Goal: Information Seeking & Learning: Check status

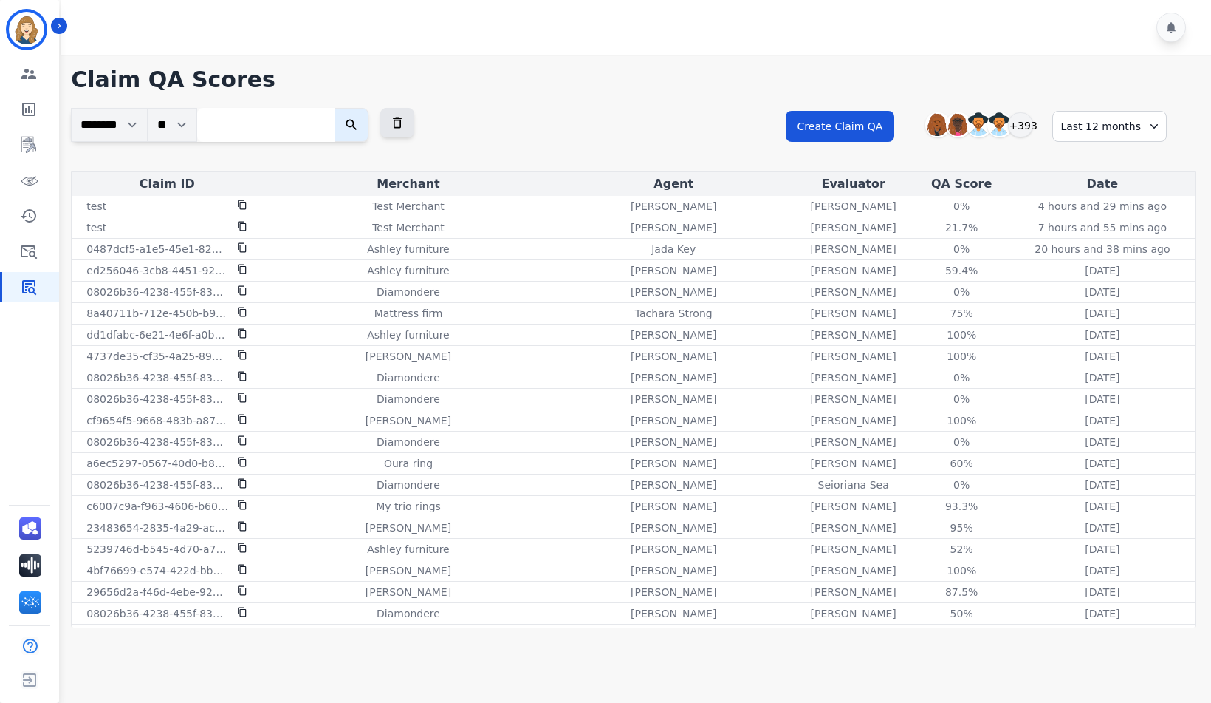
click at [247, 127] on input "search" at bounding box center [265, 125] width 137 height 34
paste input "**********"
type input "**********"
click at [346, 108] on button "submit" at bounding box center [363, 125] width 34 height 34
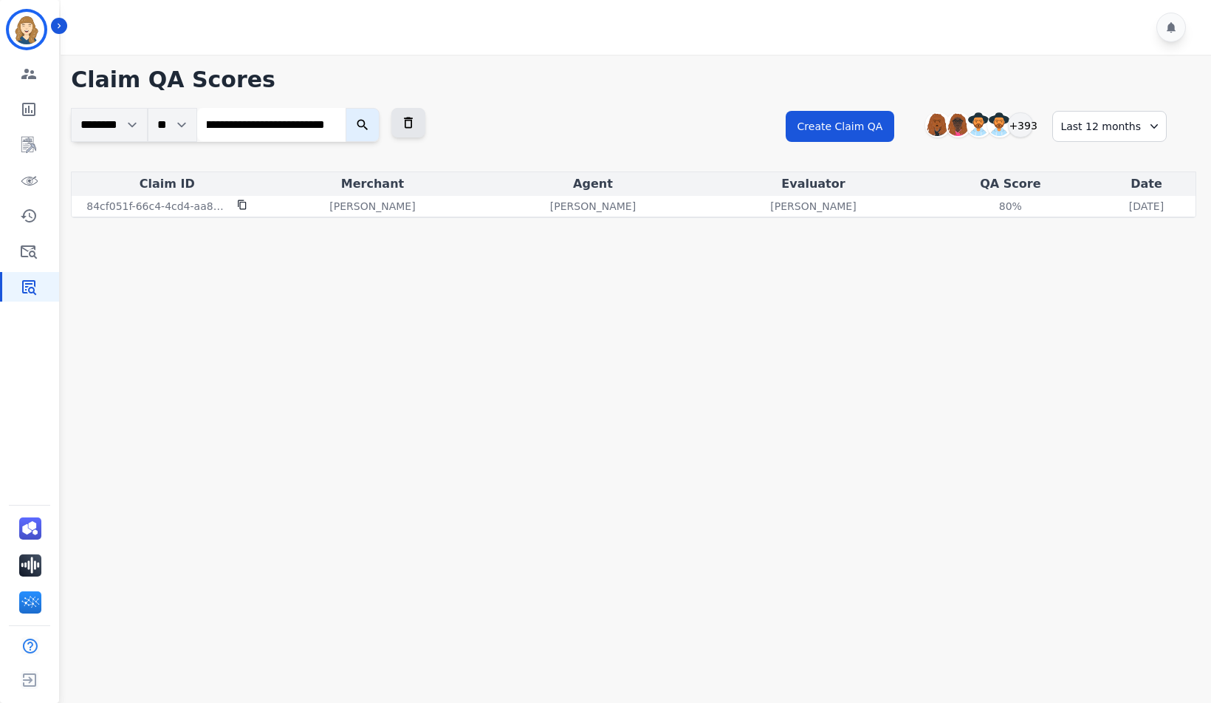
scroll to position [0, 0]
click at [414, 123] on icon at bounding box center [408, 122] width 15 height 15
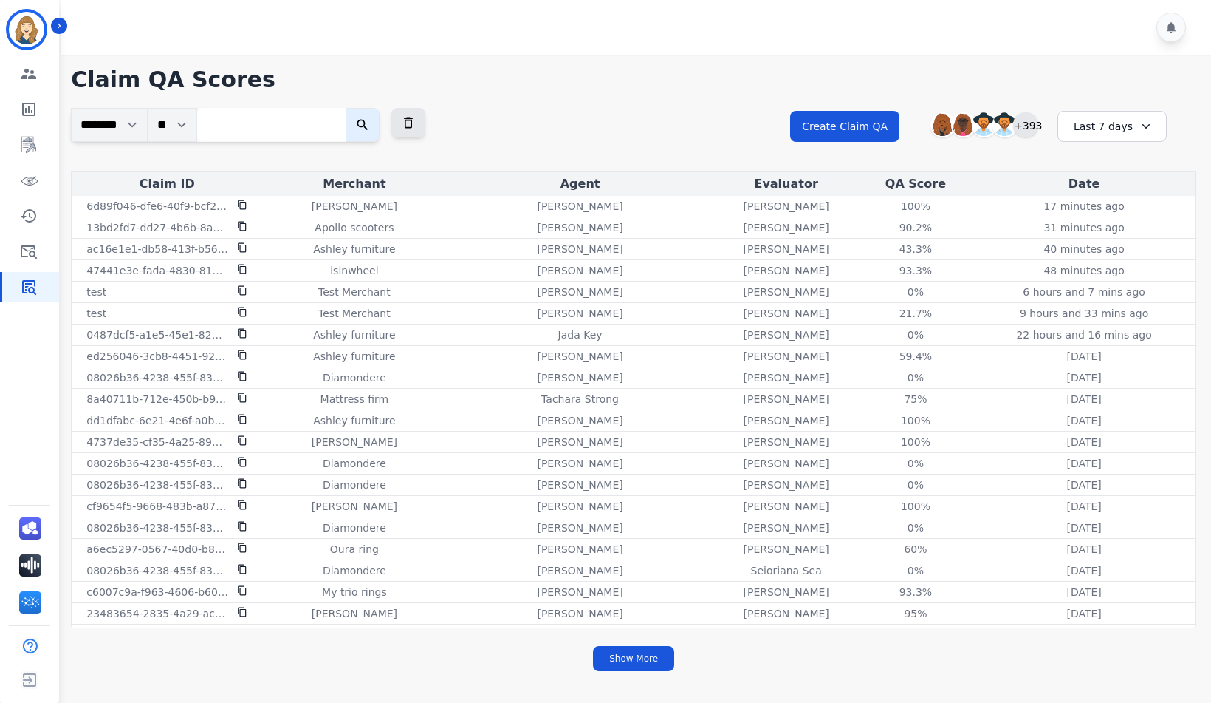
click at [1030, 134] on div "+393" at bounding box center [1026, 124] width 25 height 25
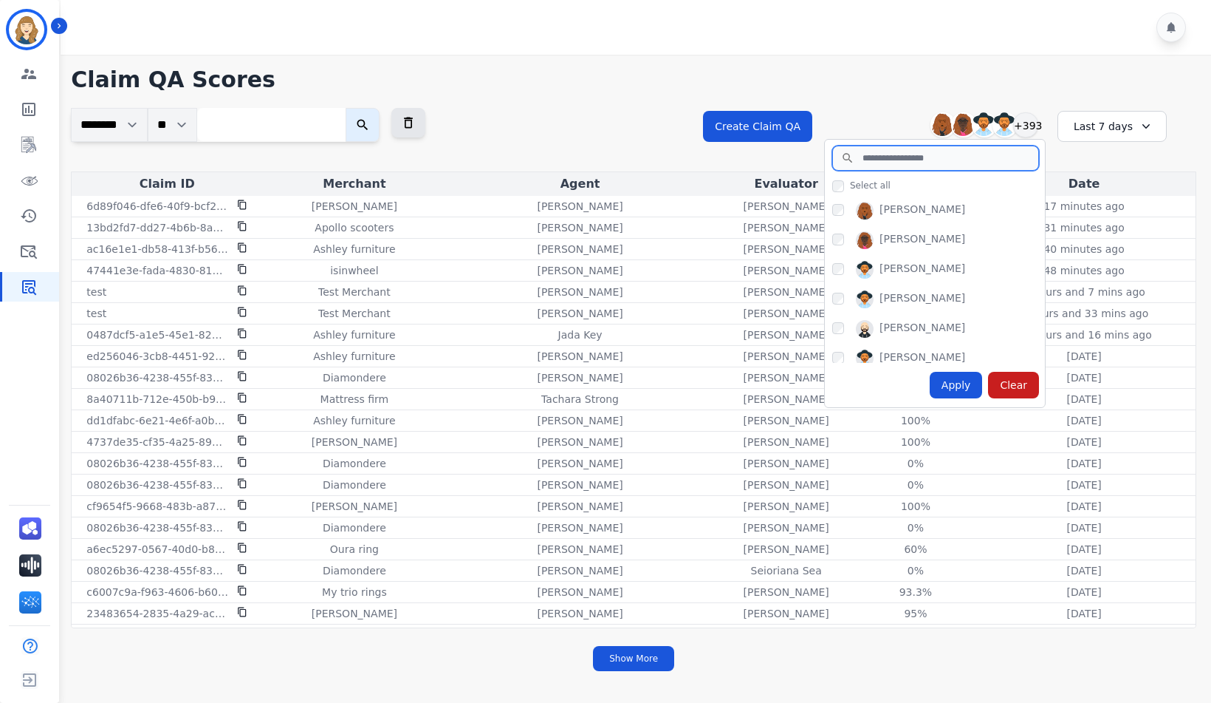
click at [943, 161] on input "search" at bounding box center [936, 158] width 207 height 25
type input "**"
drag, startPoint x: 857, startPoint y: 155, endPoint x: 812, endPoint y: 151, distance: 45.3
click at [814, 151] on div "Create Claim QA Abigail Joseph Alayna Sims Aleah Carroll Alejandra Woods +393 *…" at bounding box center [949, 140] width 493 height 64
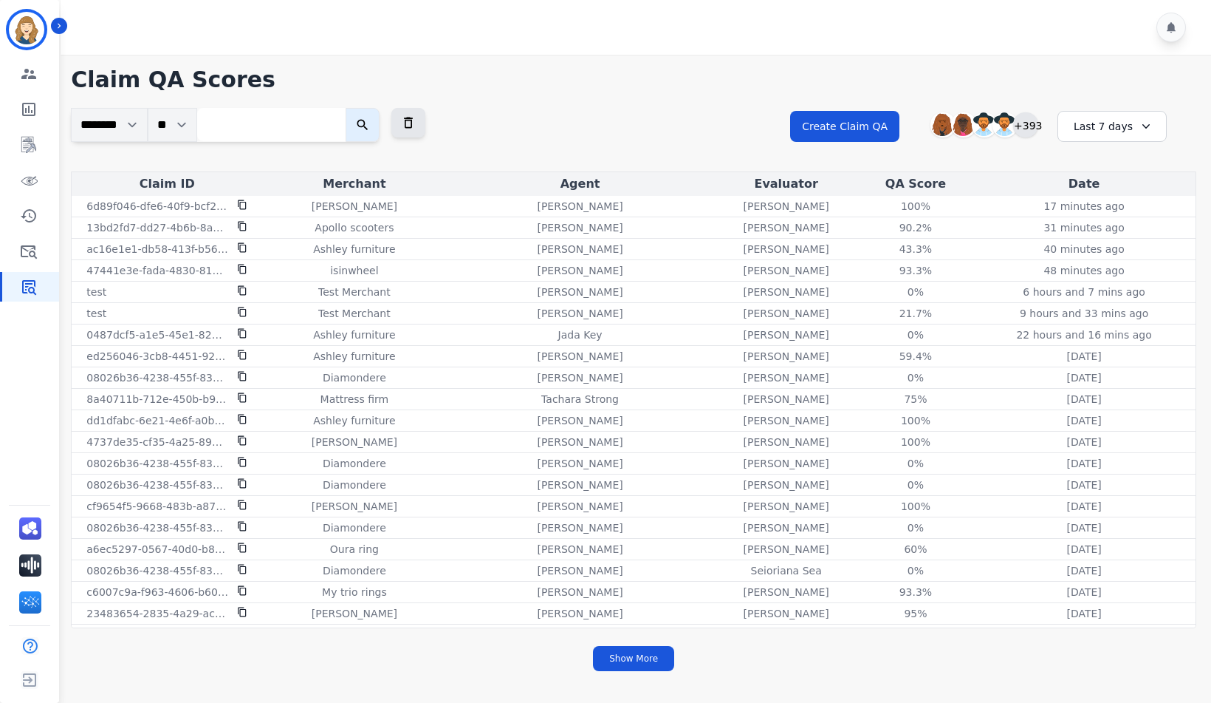
click at [1032, 124] on div "+393" at bounding box center [1026, 124] width 25 height 25
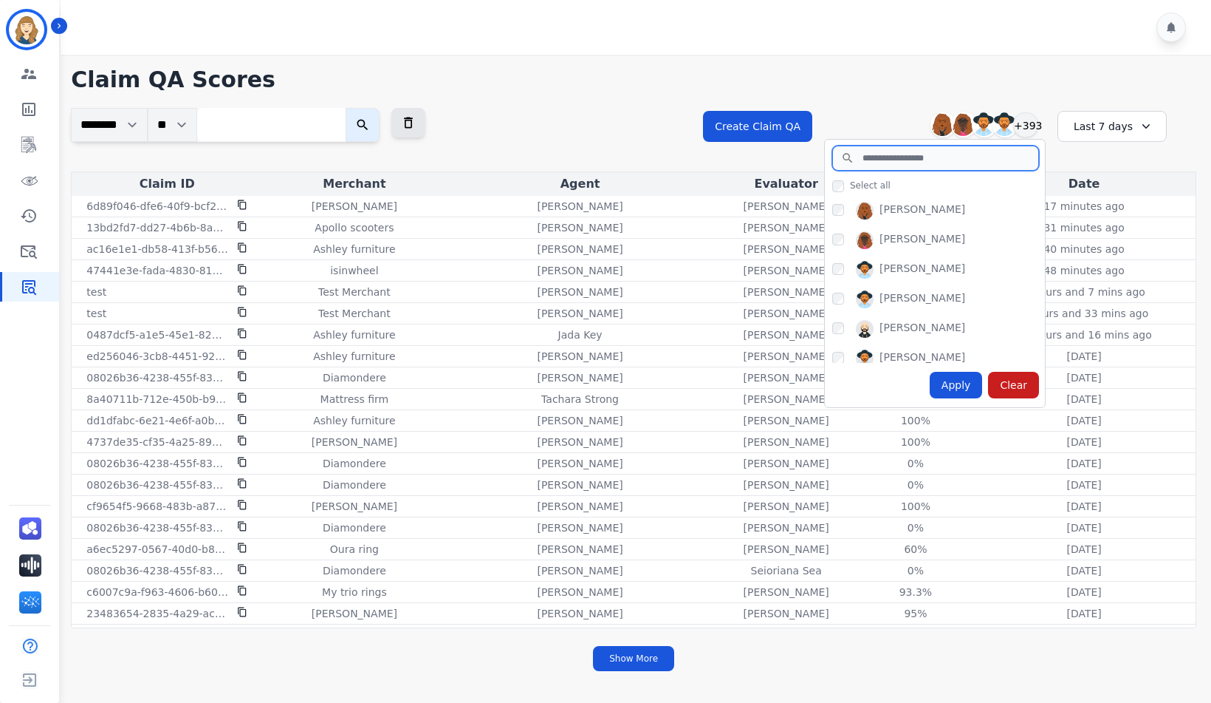
click at [923, 160] on input "search" at bounding box center [936, 158] width 207 height 25
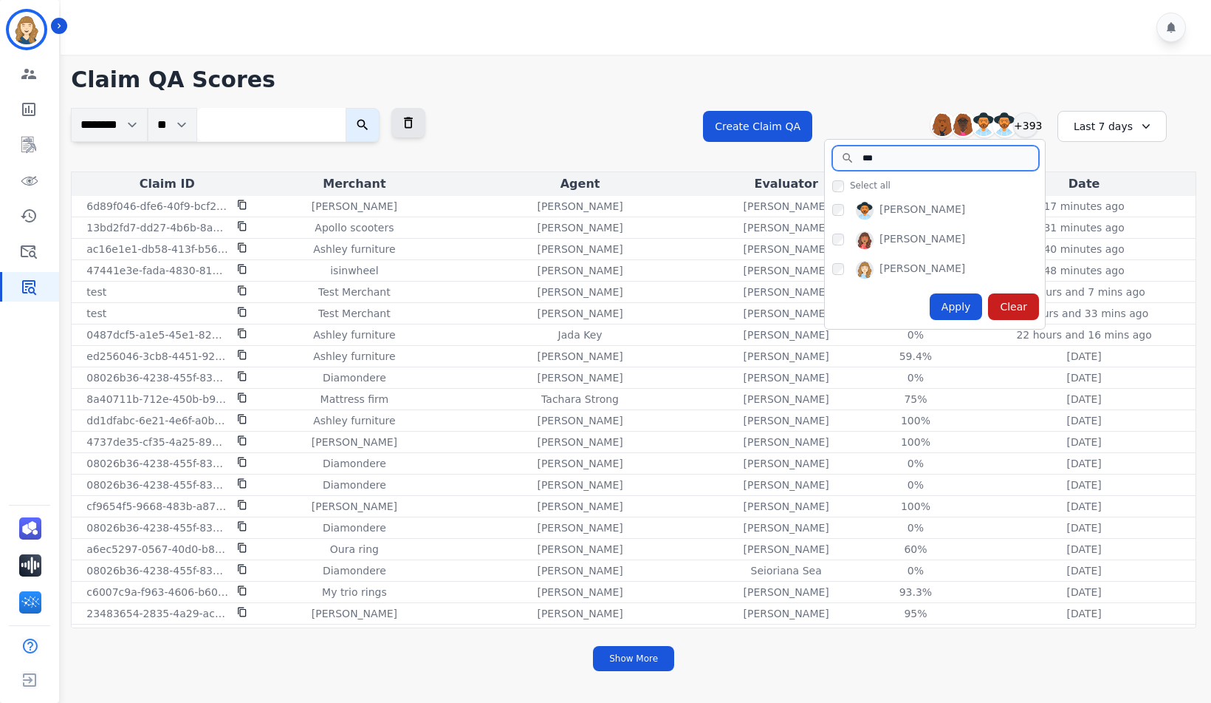
type input "***"
click at [957, 304] on div "Apply" at bounding box center [956, 306] width 53 height 27
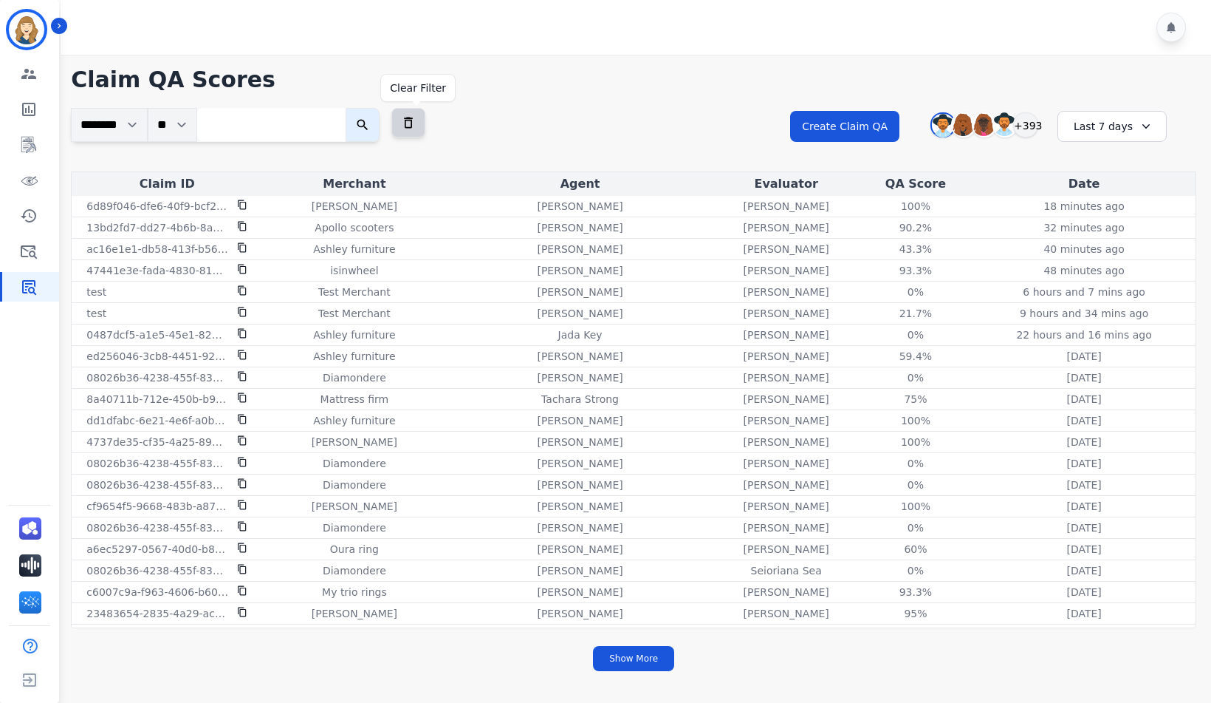
click at [415, 126] on icon at bounding box center [408, 122] width 15 height 15
click at [1042, 124] on div "Abigail Joseph Alayna Sims Aleah Carroll Alejandra Woods +393" at bounding box center [982, 125] width 127 height 28
click at [1024, 126] on div "+393" at bounding box center [1026, 124] width 25 height 25
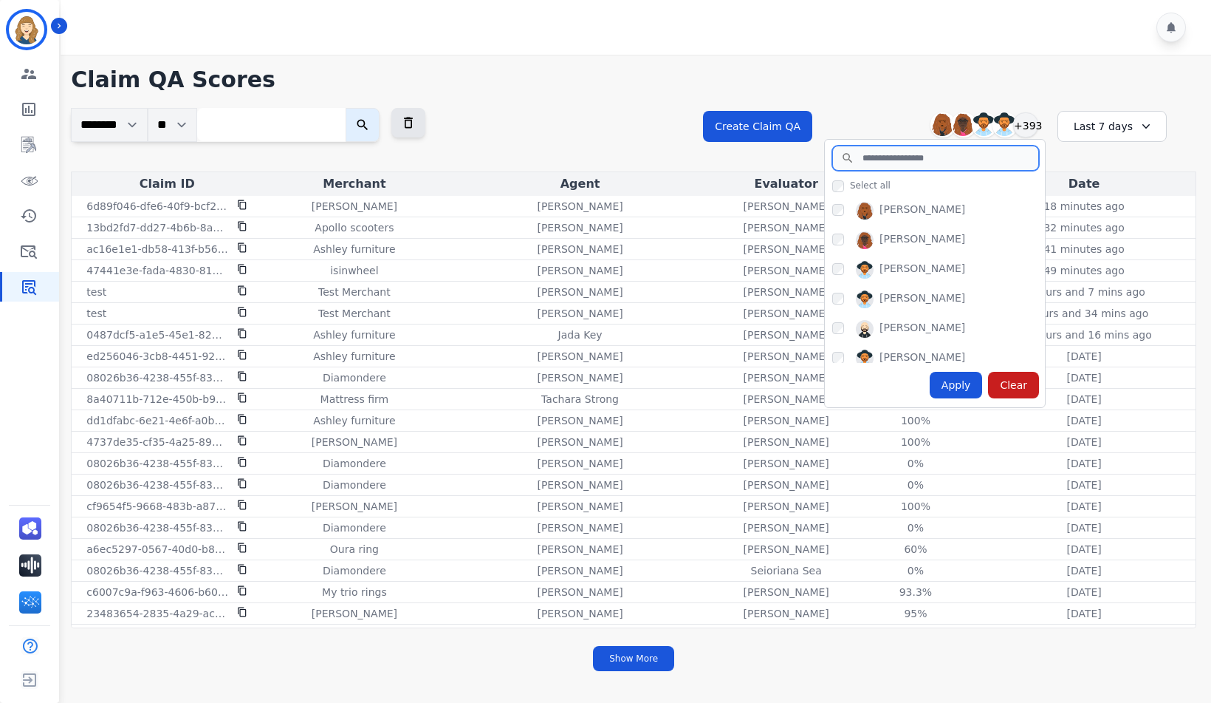
click at [874, 168] on input "search" at bounding box center [936, 158] width 207 height 25
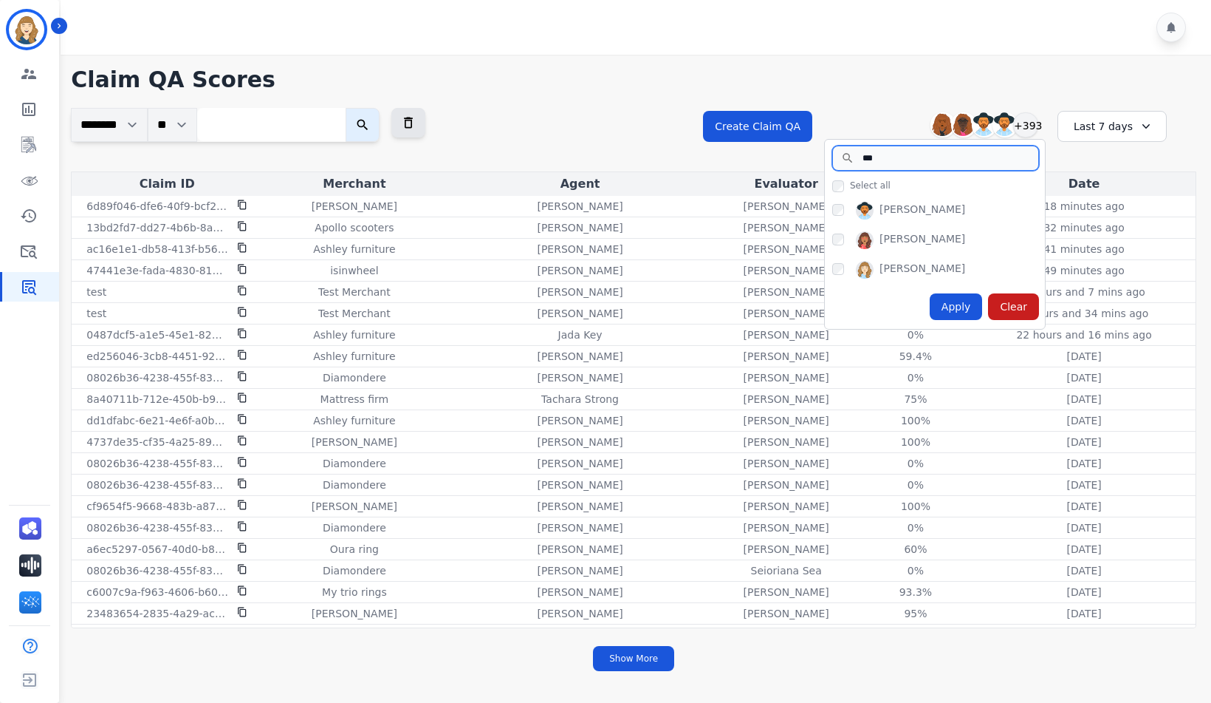
type input "***"
click at [963, 307] on div "Apply" at bounding box center [956, 306] width 53 height 27
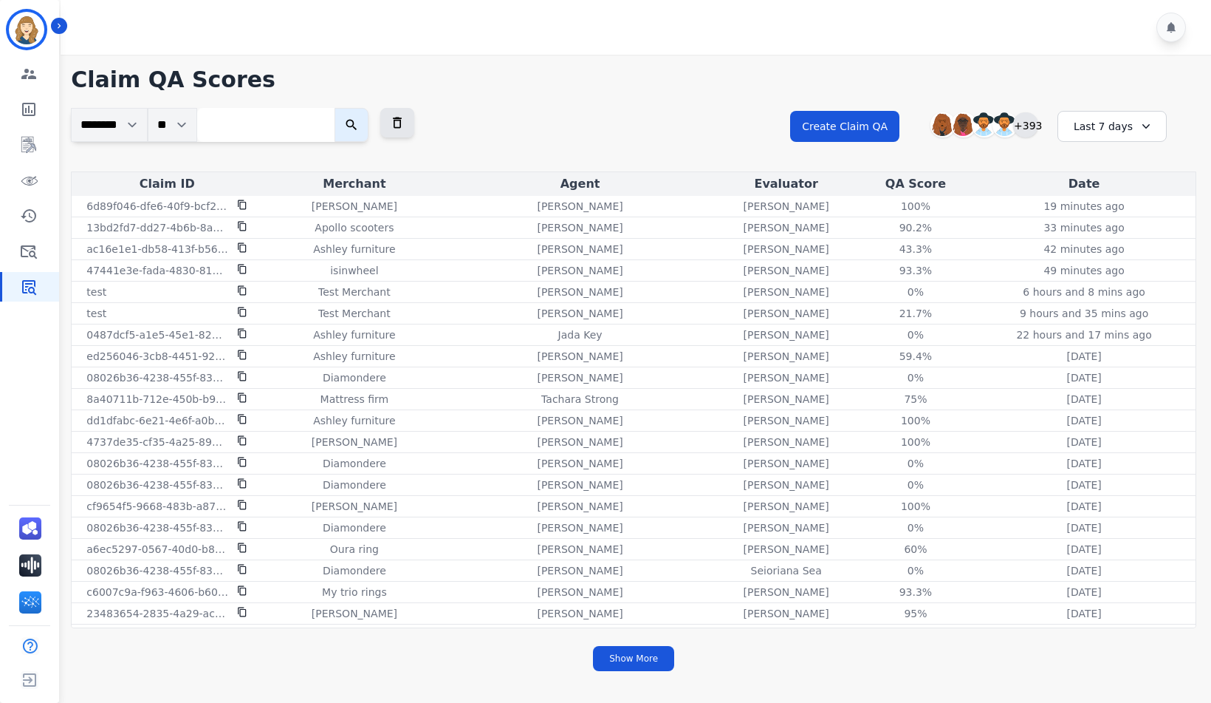
click at [1028, 128] on div "+393" at bounding box center [1026, 124] width 25 height 25
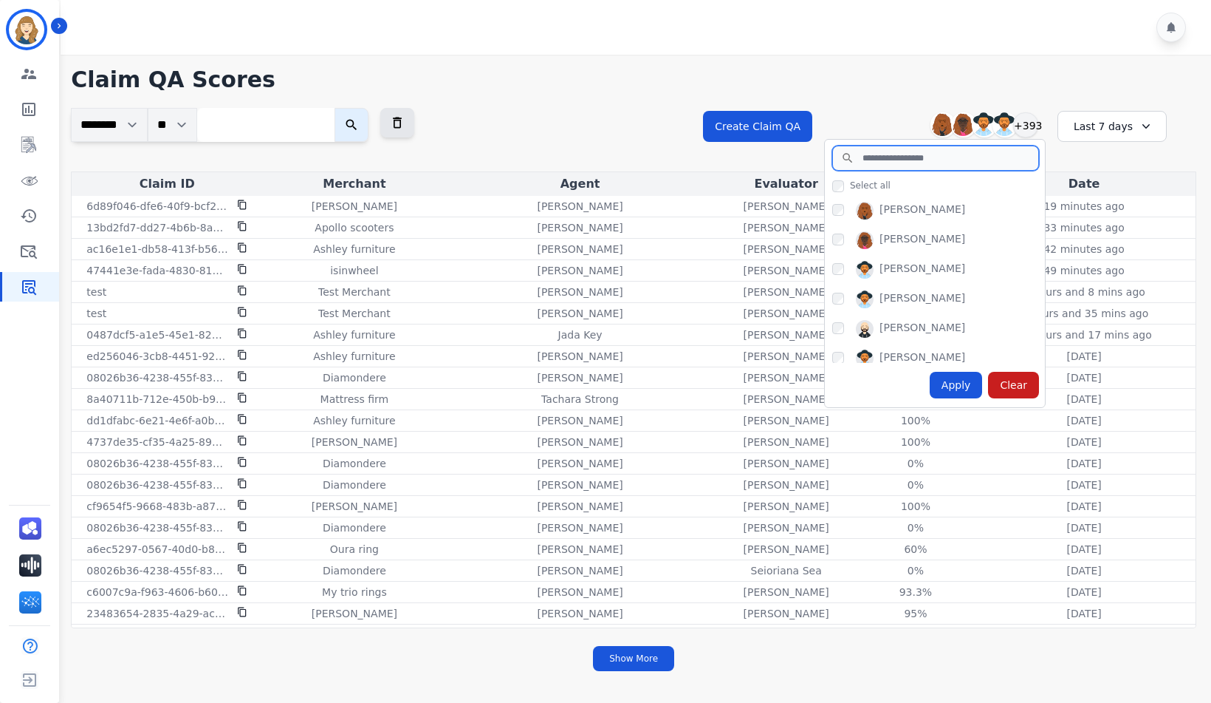
click at [886, 159] on input "search" at bounding box center [936, 158] width 207 height 25
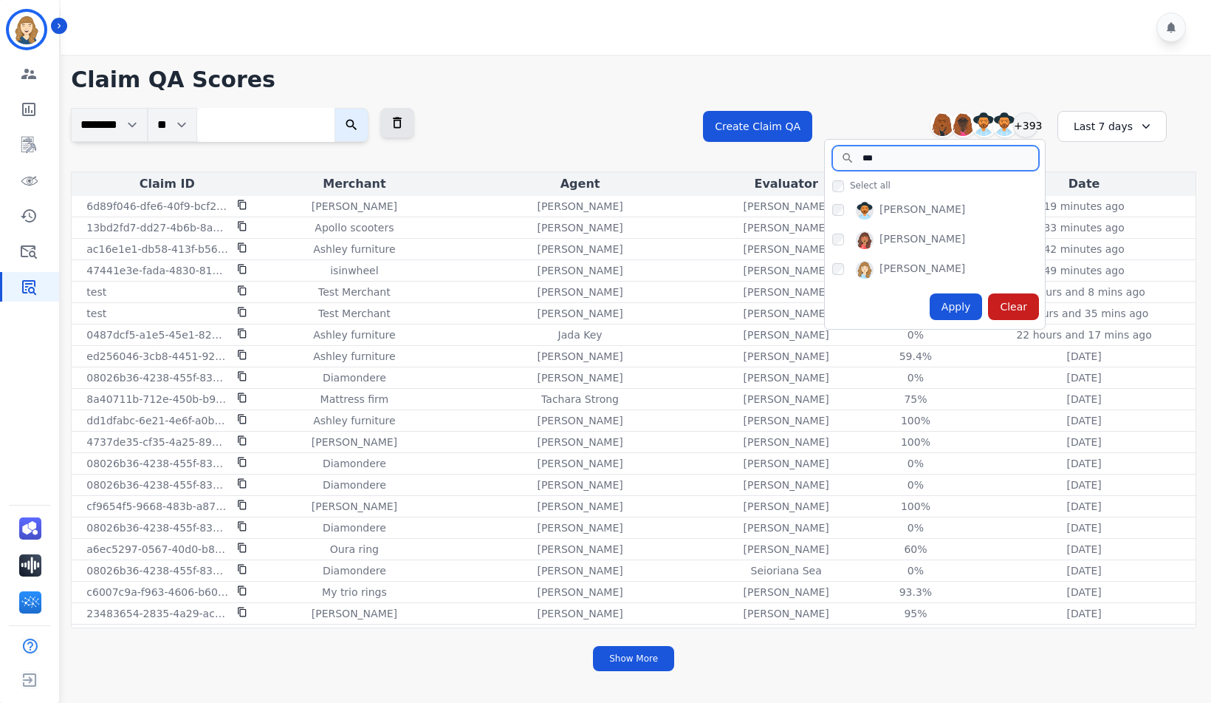
type input "***"
click at [968, 307] on div "Apply" at bounding box center [956, 306] width 53 height 27
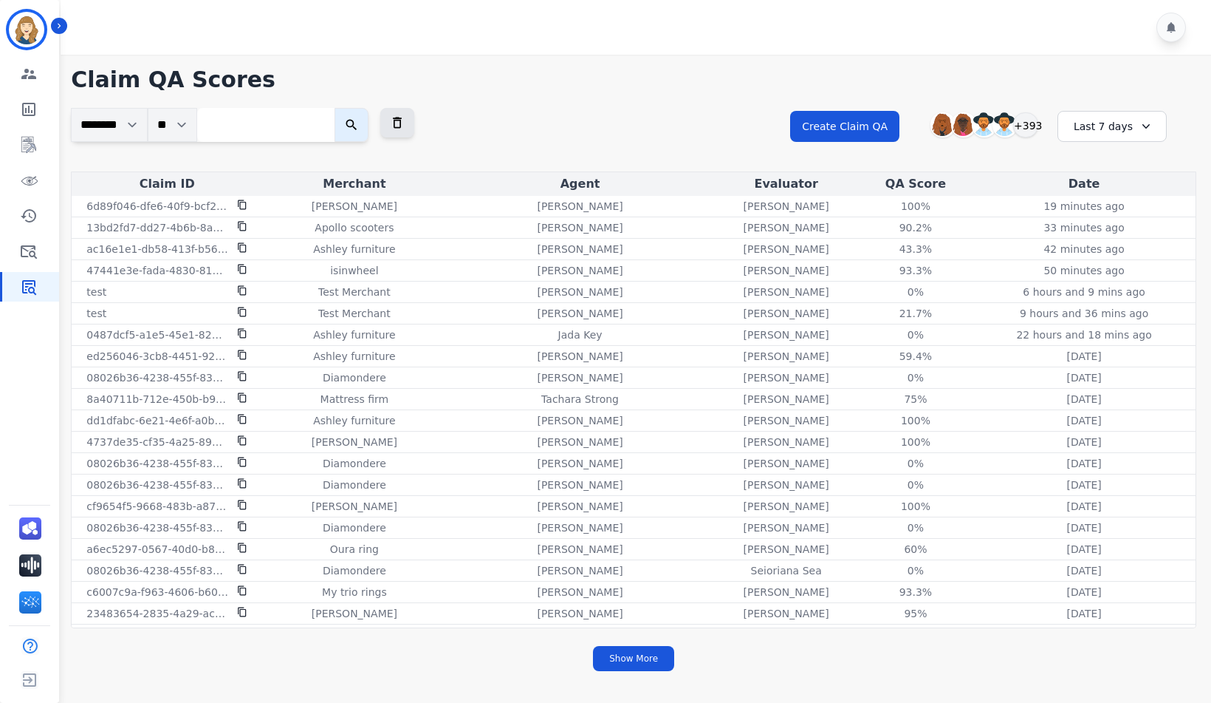
click at [273, 126] on input "search" at bounding box center [265, 125] width 137 height 34
paste input "**********"
type input "**********"
click at [346, 108] on button "submit" at bounding box center [363, 125] width 34 height 34
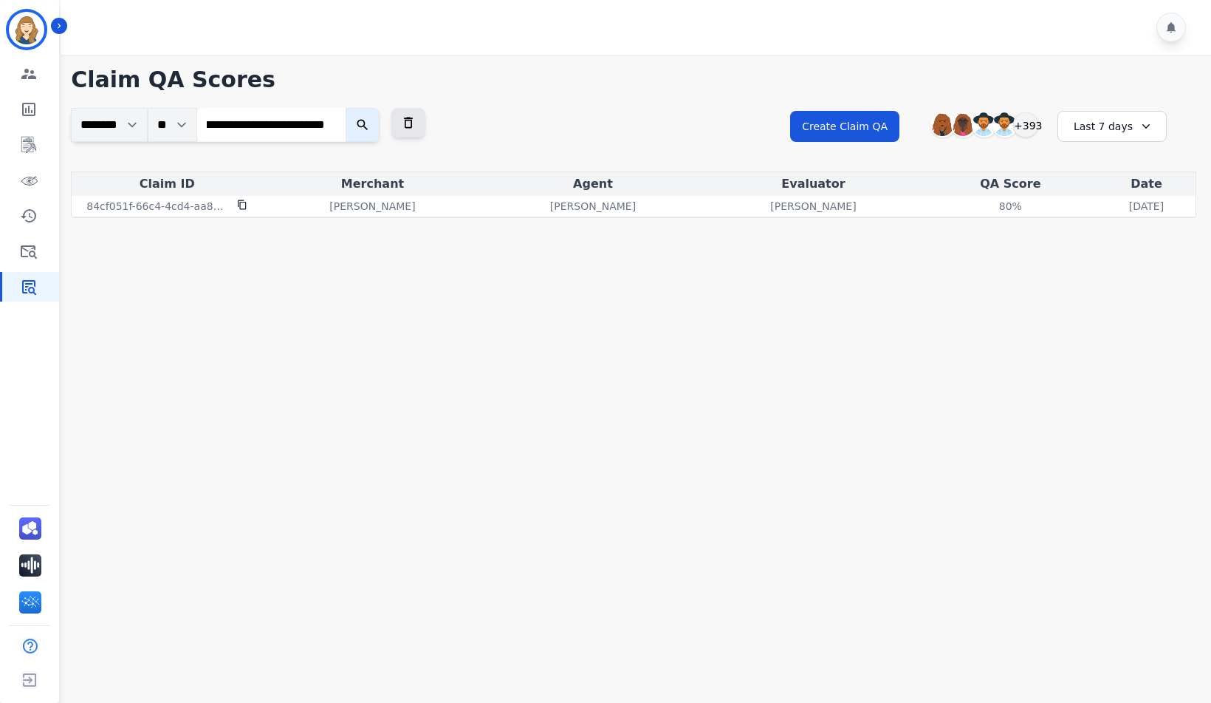
click at [341, 123] on input "**********" at bounding box center [271, 124] width 148 height 33
click at [416, 126] on icon at bounding box center [408, 122] width 15 height 15
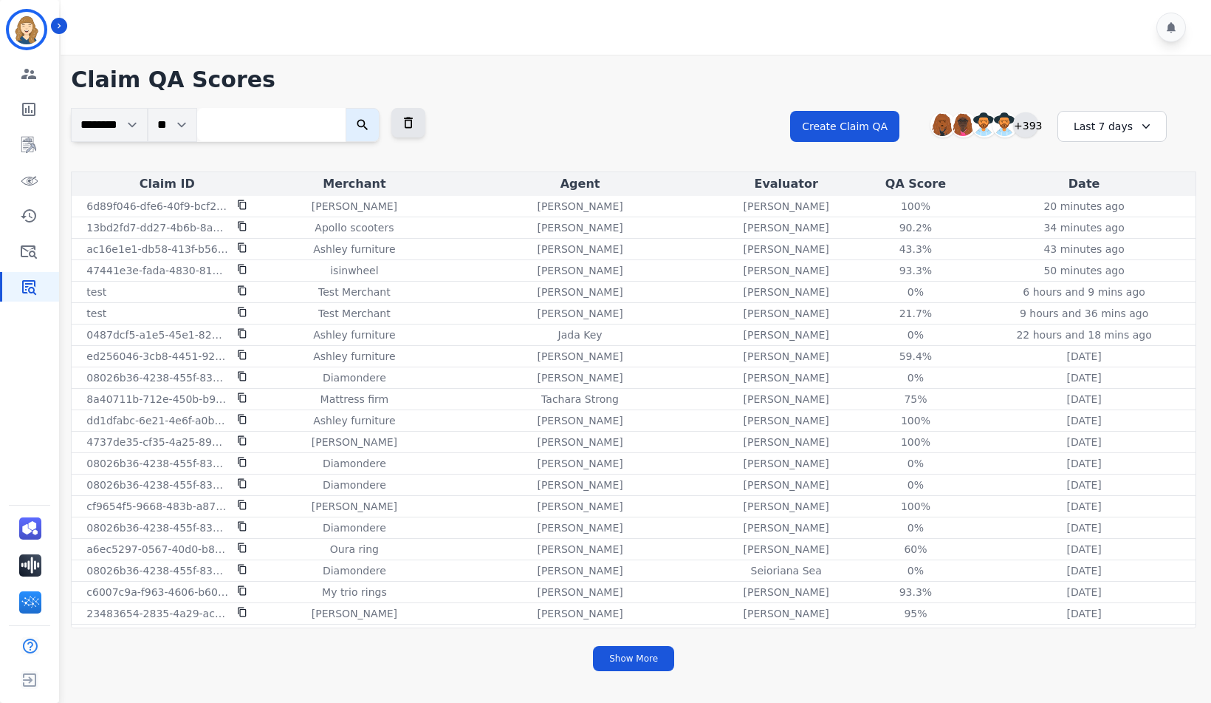
click at [1027, 128] on div "+393" at bounding box center [1026, 124] width 25 height 25
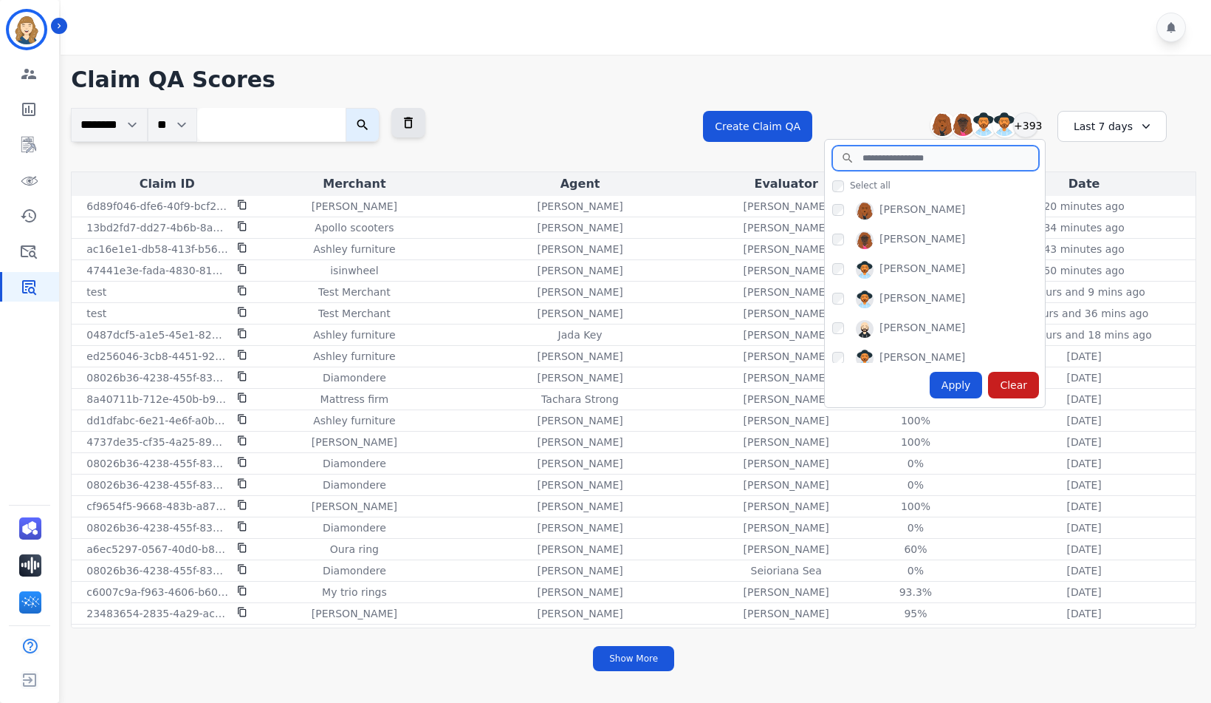
click at [945, 162] on input "search" at bounding box center [936, 158] width 207 height 25
type input "***"
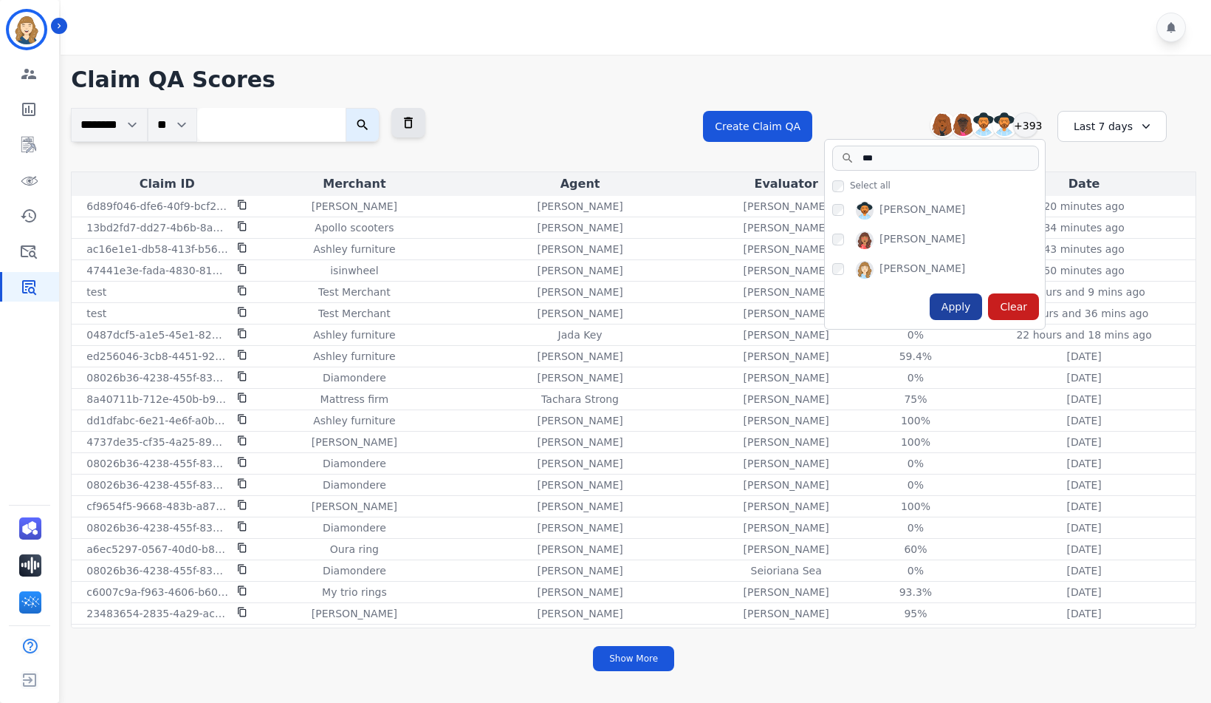
click at [959, 309] on div "Apply" at bounding box center [956, 306] width 53 height 27
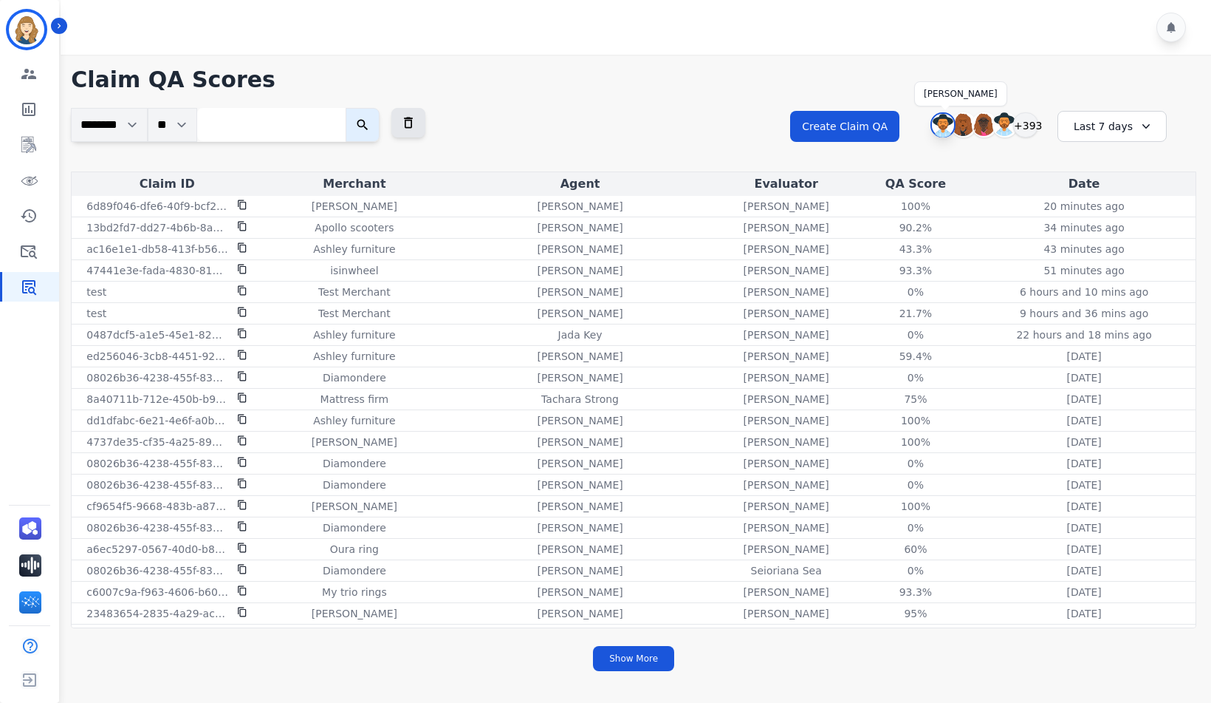
click at [936, 128] on img at bounding box center [943, 126] width 22 height 24
click at [60, 24] on icon "Sidebar" at bounding box center [59, 26] width 10 height 10
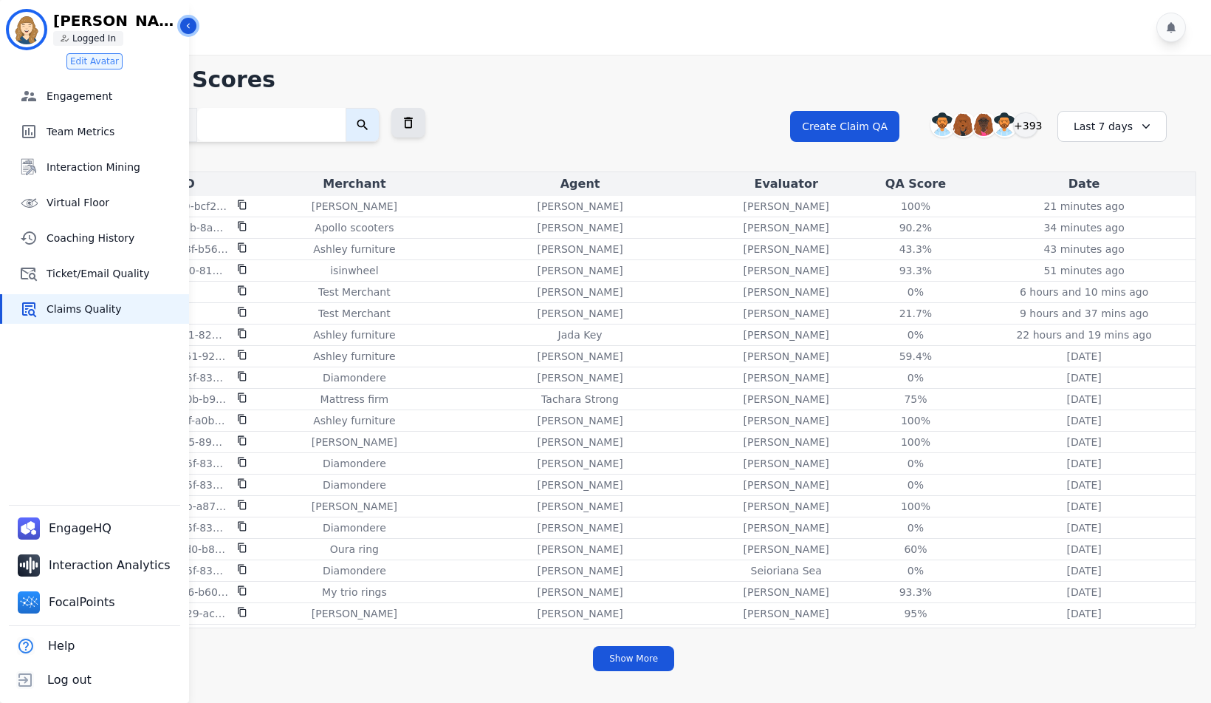
drag, startPoint x: 188, startPoint y: 23, endPoint x: 196, endPoint y: 26, distance: 8.6
click at [188, 24] on icon "Sidebar" at bounding box center [188, 26] width 3 height 5
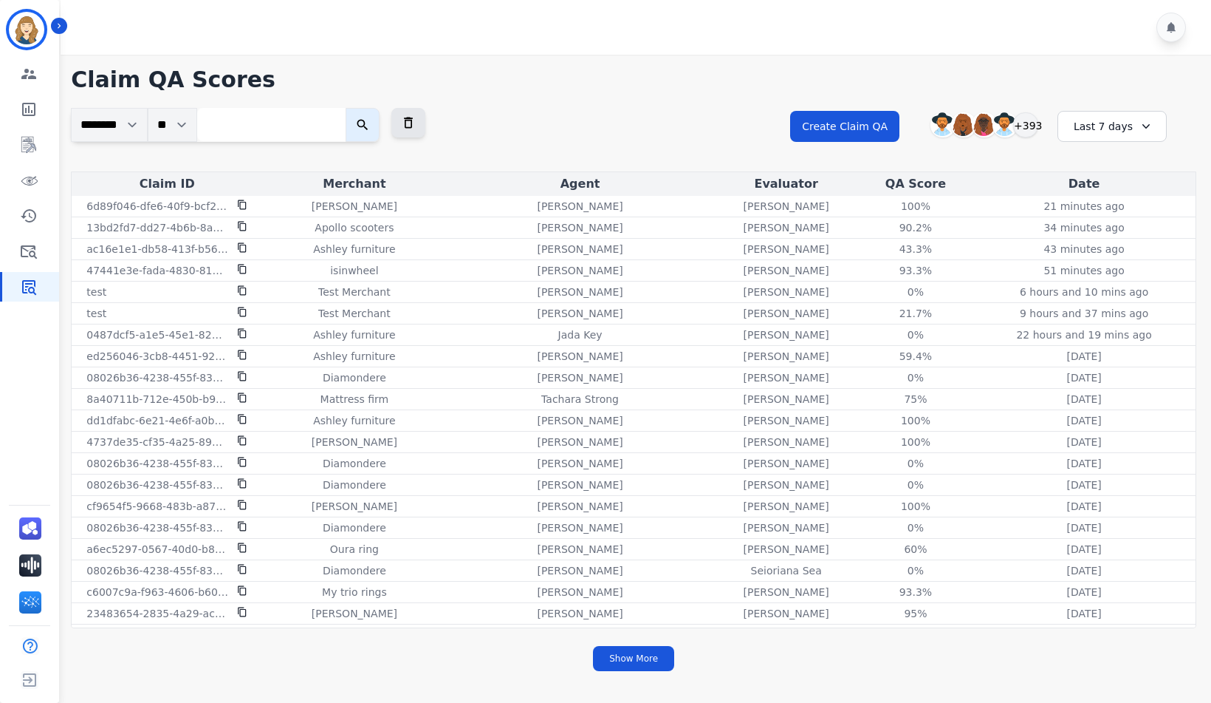
drag, startPoint x: 594, startPoint y: 81, endPoint x: 587, endPoint y: 91, distance: 12.7
click at [594, 81] on h1 "Claim QA Scores" at bounding box center [634, 79] width 1126 height 27
click at [416, 128] on icon at bounding box center [408, 122] width 15 height 15
click at [1030, 123] on div "+393" at bounding box center [1026, 124] width 25 height 25
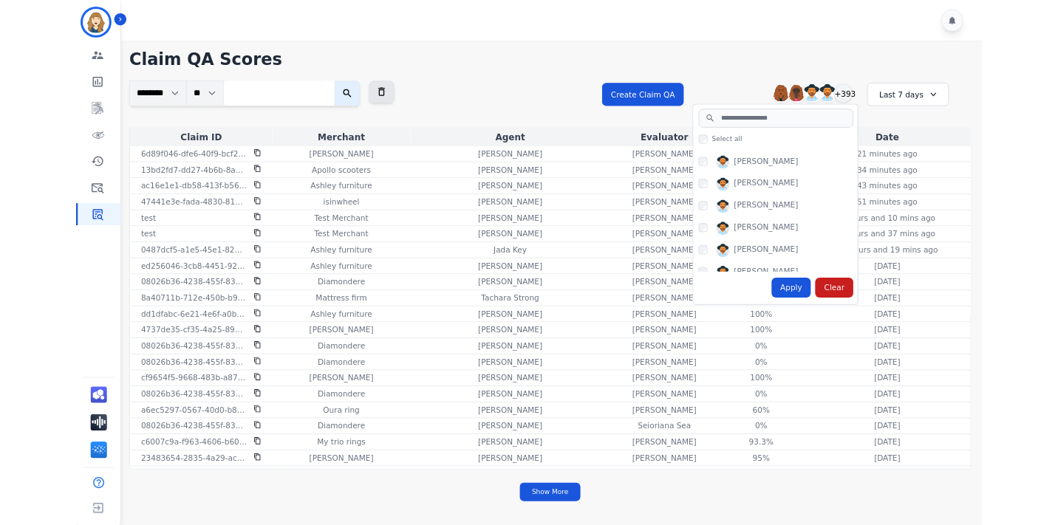
scroll to position [7943, 0]
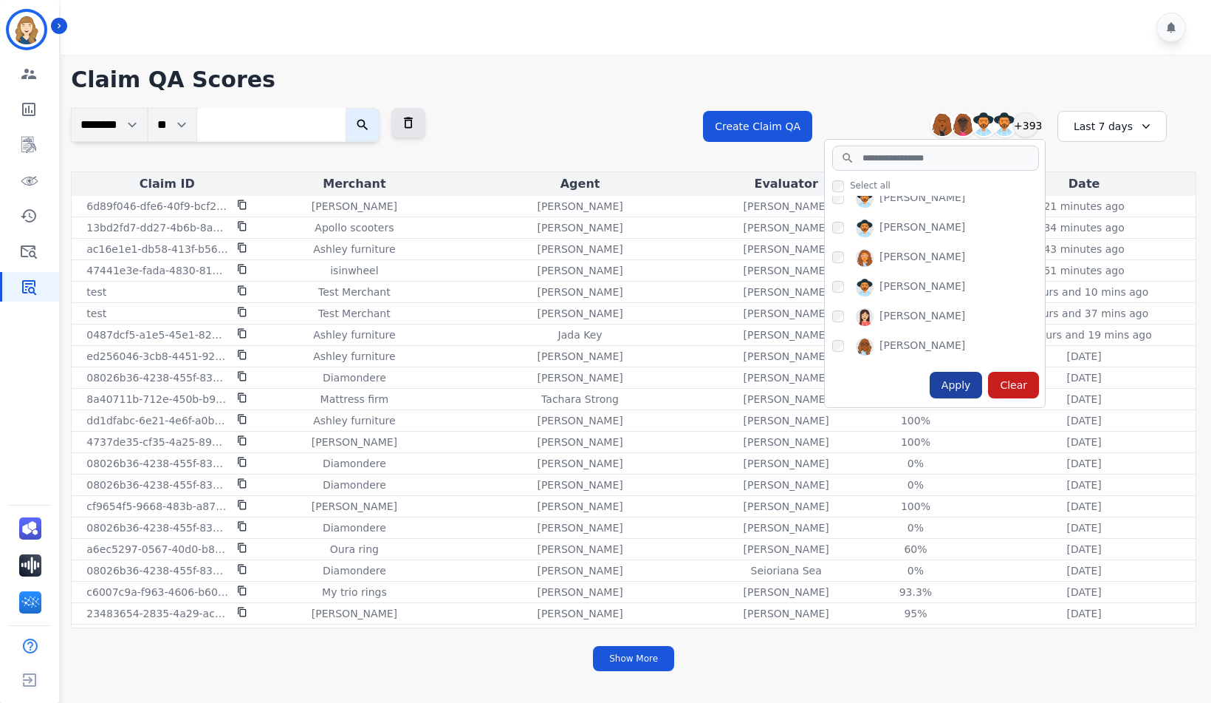
click at [966, 383] on div "Apply" at bounding box center [956, 385] width 53 height 27
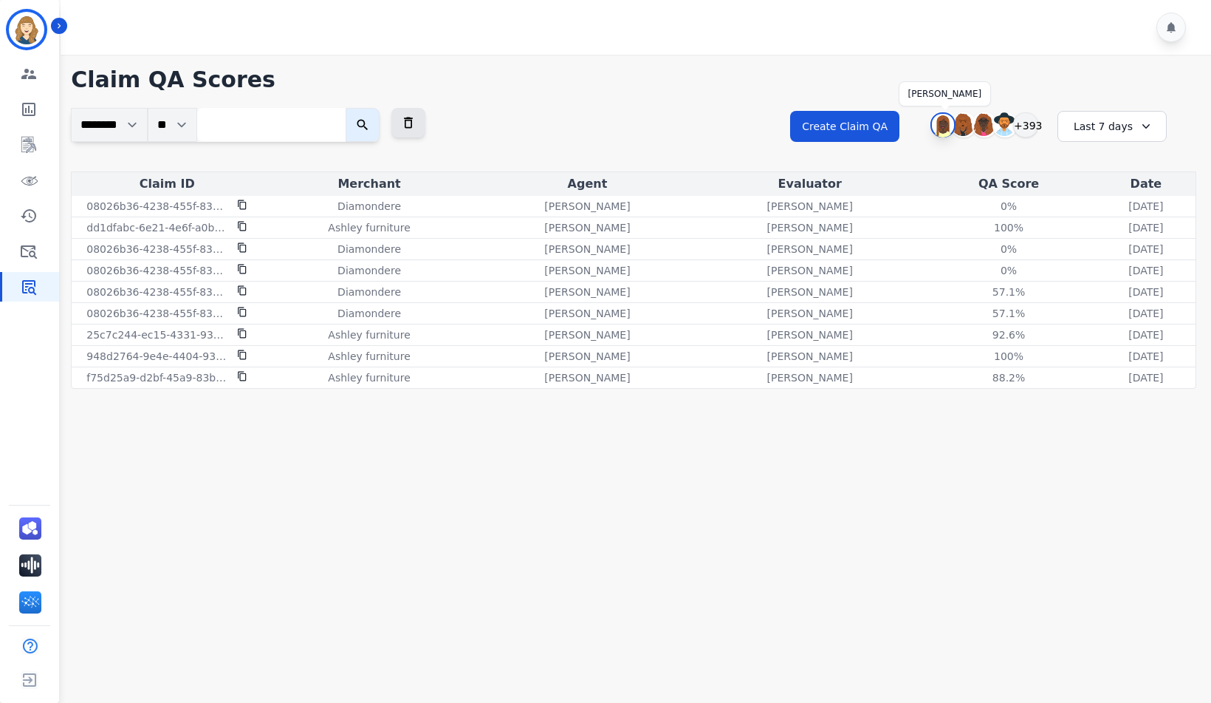
click at [945, 130] on img at bounding box center [943, 126] width 22 height 24
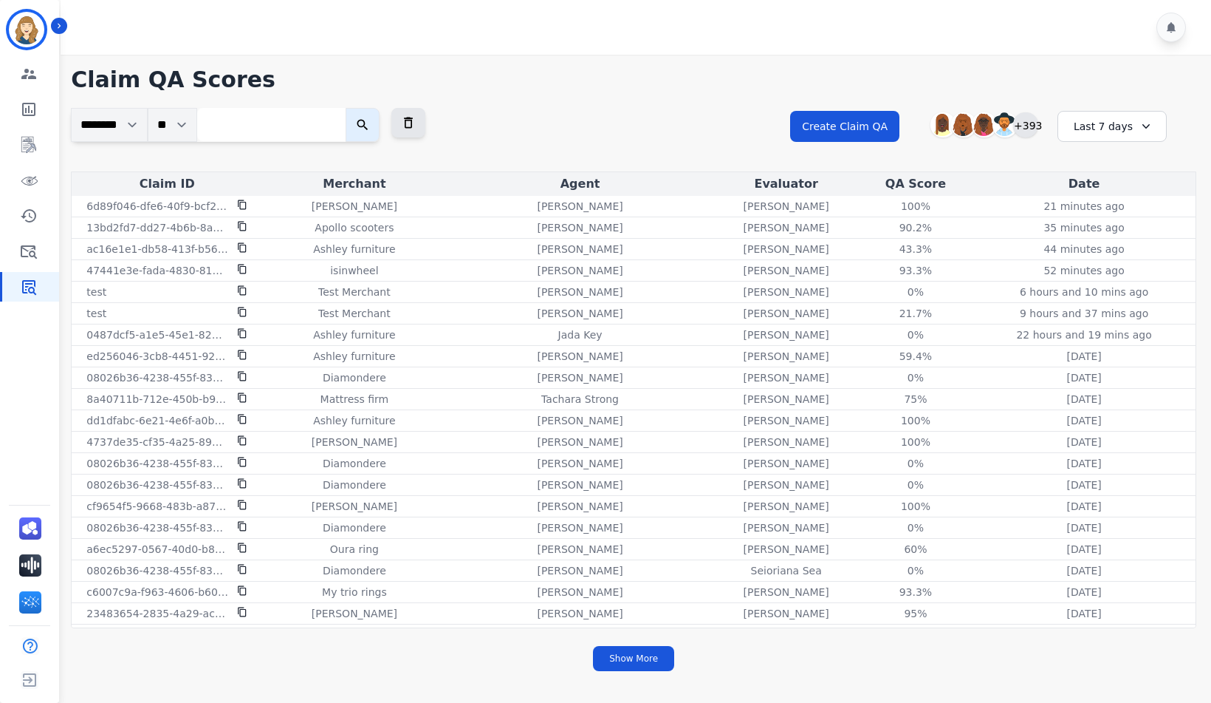
click at [1017, 126] on div "+393" at bounding box center [1026, 124] width 25 height 25
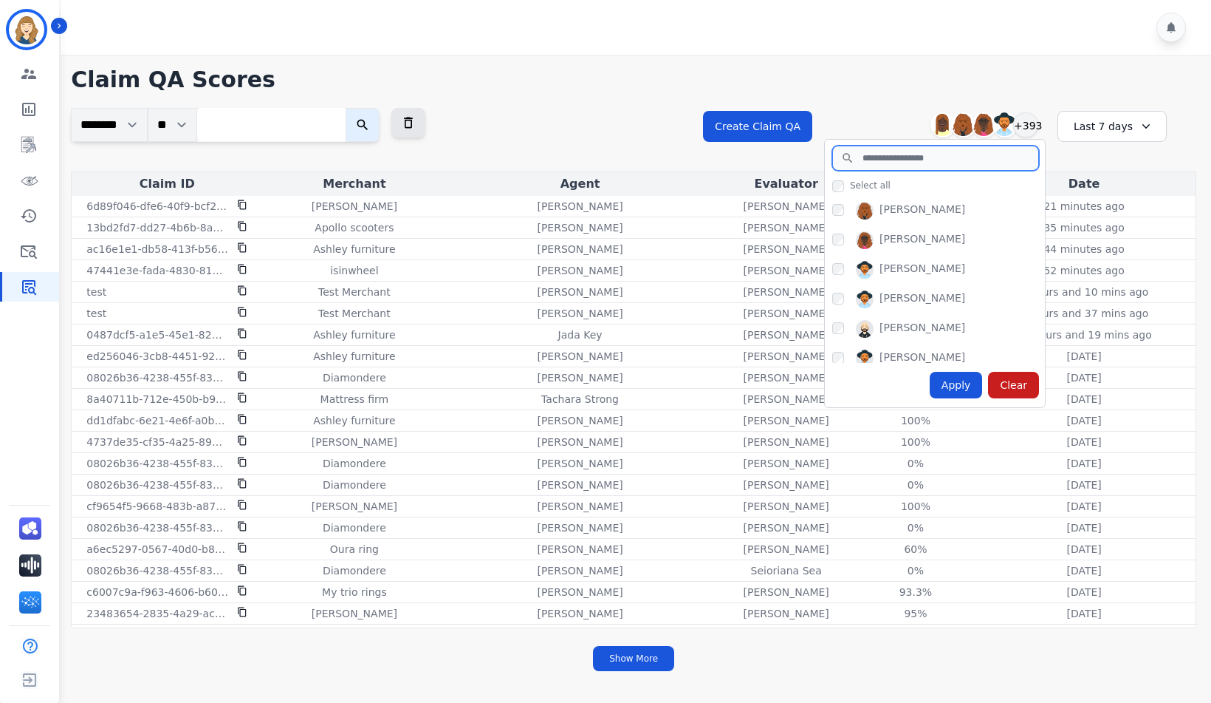
click at [878, 151] on input "search" at bounding box center [936, 158] width 207 height 25
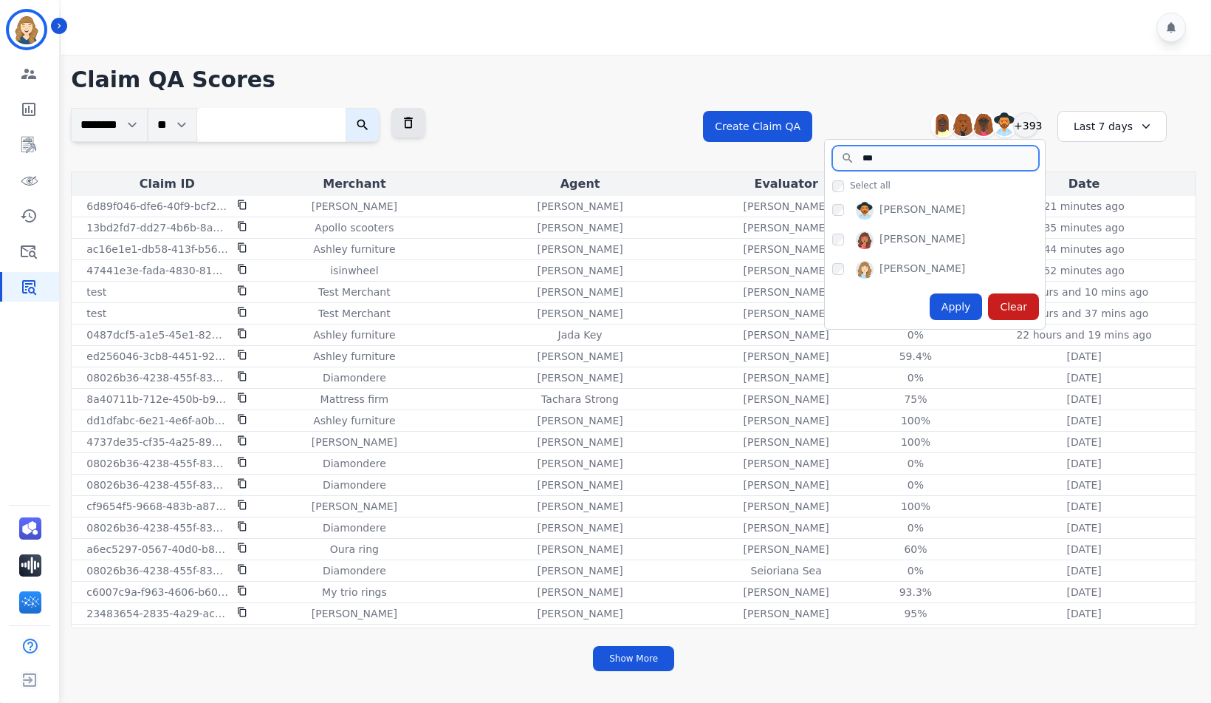
type input "***"
click at [968, 307] on div "Apply" at bounding box center [956, 306] width 53 height 27
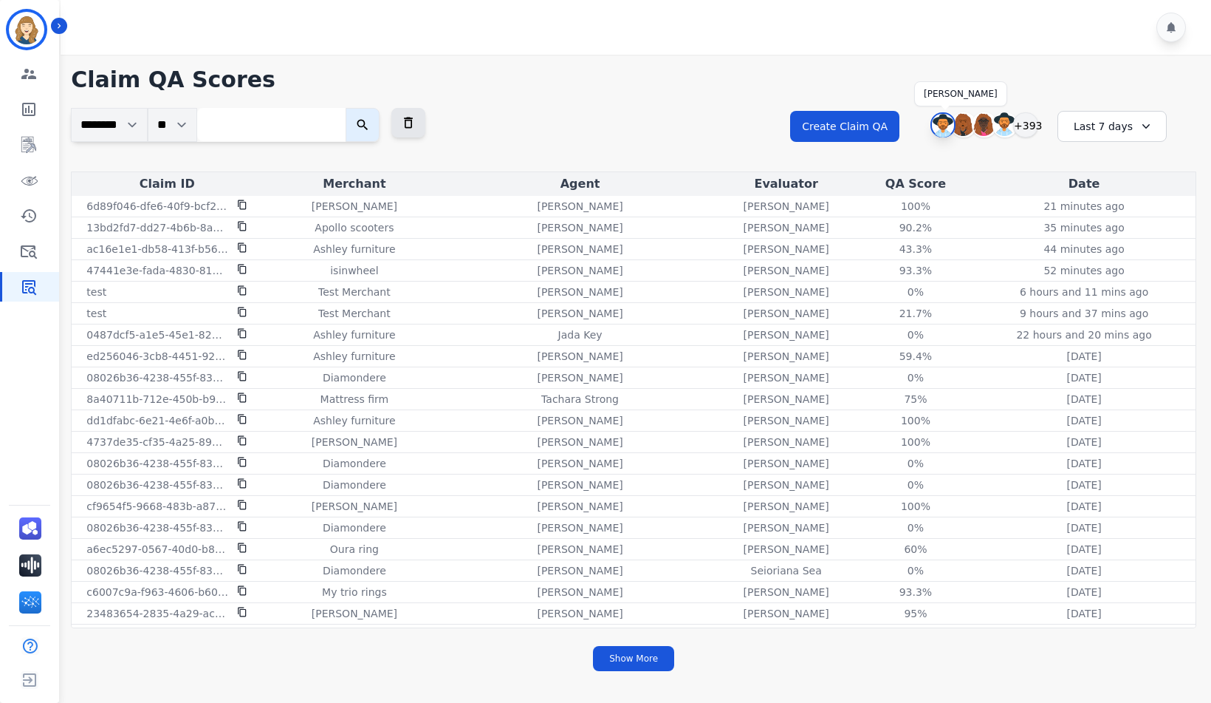
click at [943, 124] on img at bounding box center [943, 126] width 22 height 24
click at [1106, 123] on div "Last 7 days" at bounding box center [1112, 126] width 109 height 31
click at [1135, 287] on li "Last 12 months" at bounding box center [1122, 295] width 74 height 30
click at [642, 661] on button "Show More" at bounding box center [633, 658] width 81 height 25
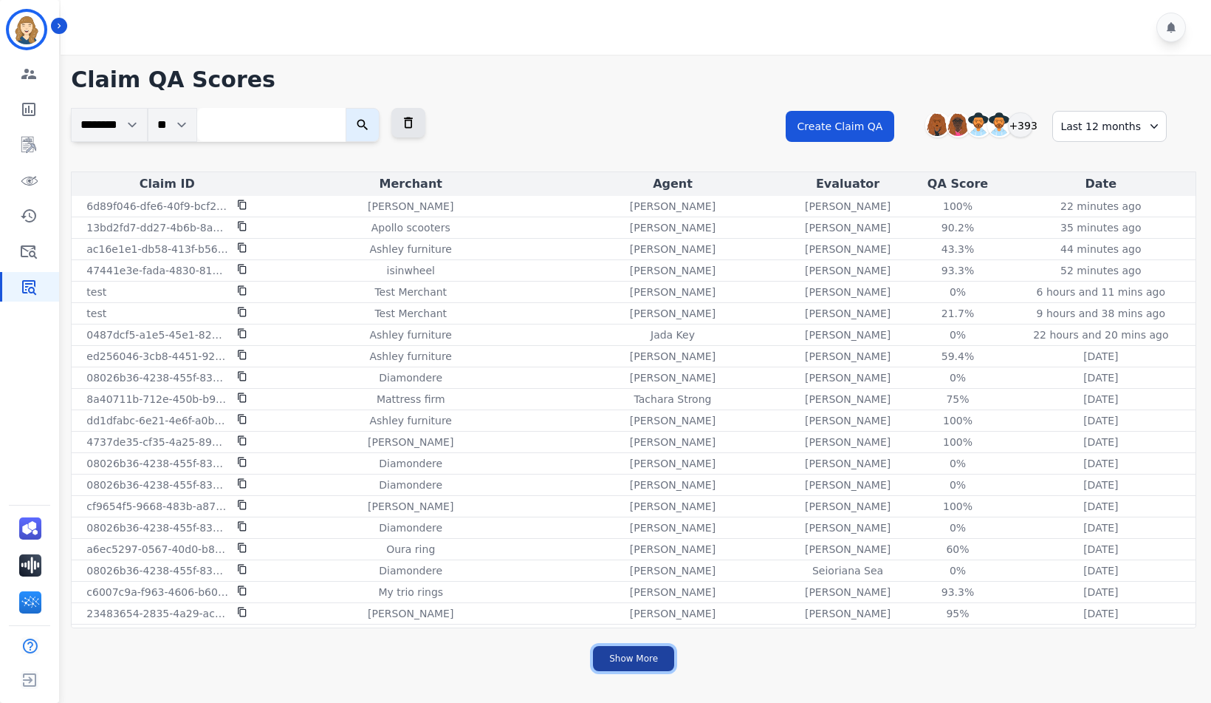
click at [642, 660] on button "Show More" at bounding box center [633, 658] width 81 height 25
click at [623, 660] on button "Show More" at bounding box center [633, 658] width 81 height 25
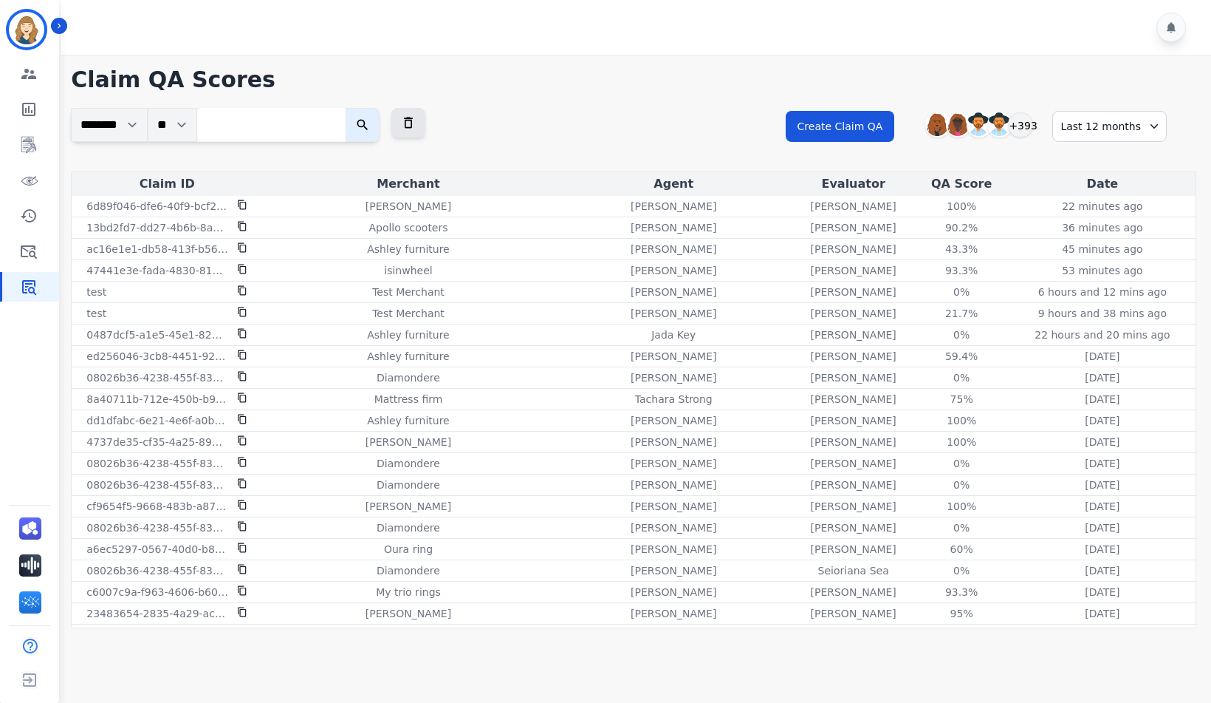
click at [553, 90] on h1 "Claim QA Scores" at bounding box center [634, 79] width 1126 height 27
click at [24, 148] on icon "Sidebar" at bounding box center [29, 145] width 18 height 18
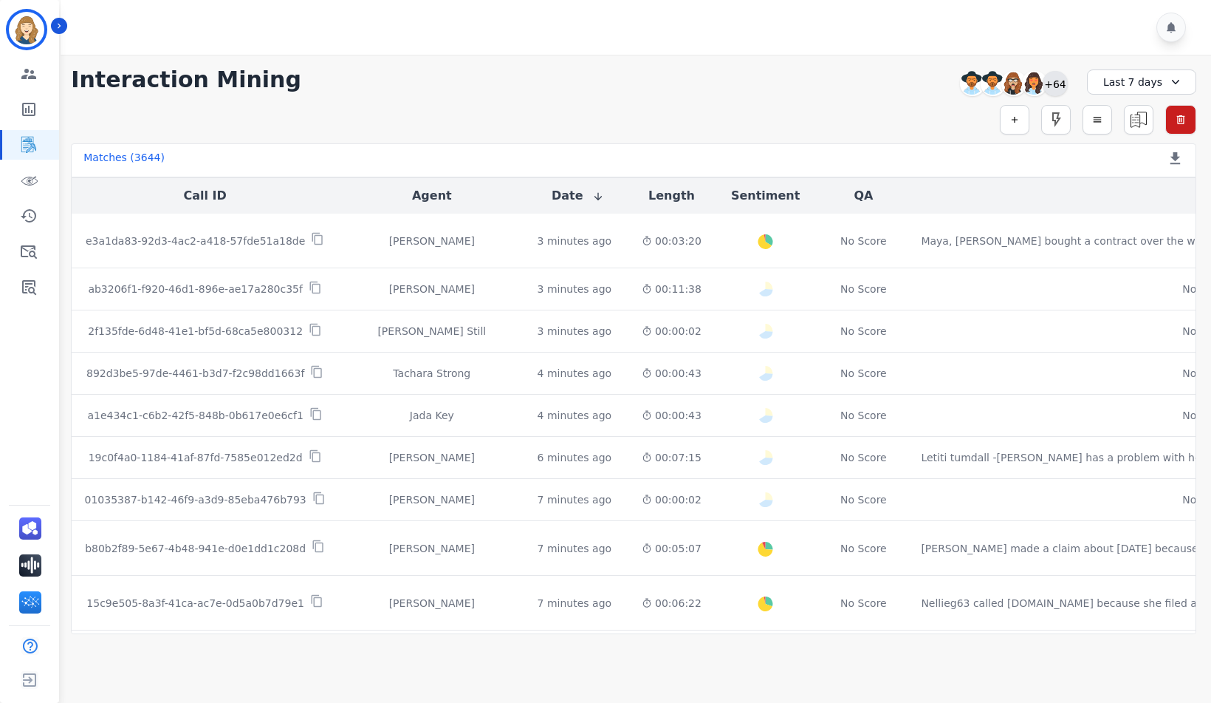
click at [1056, 87] on div "+64" at bounding box center [1055, 83] width 25 height 25
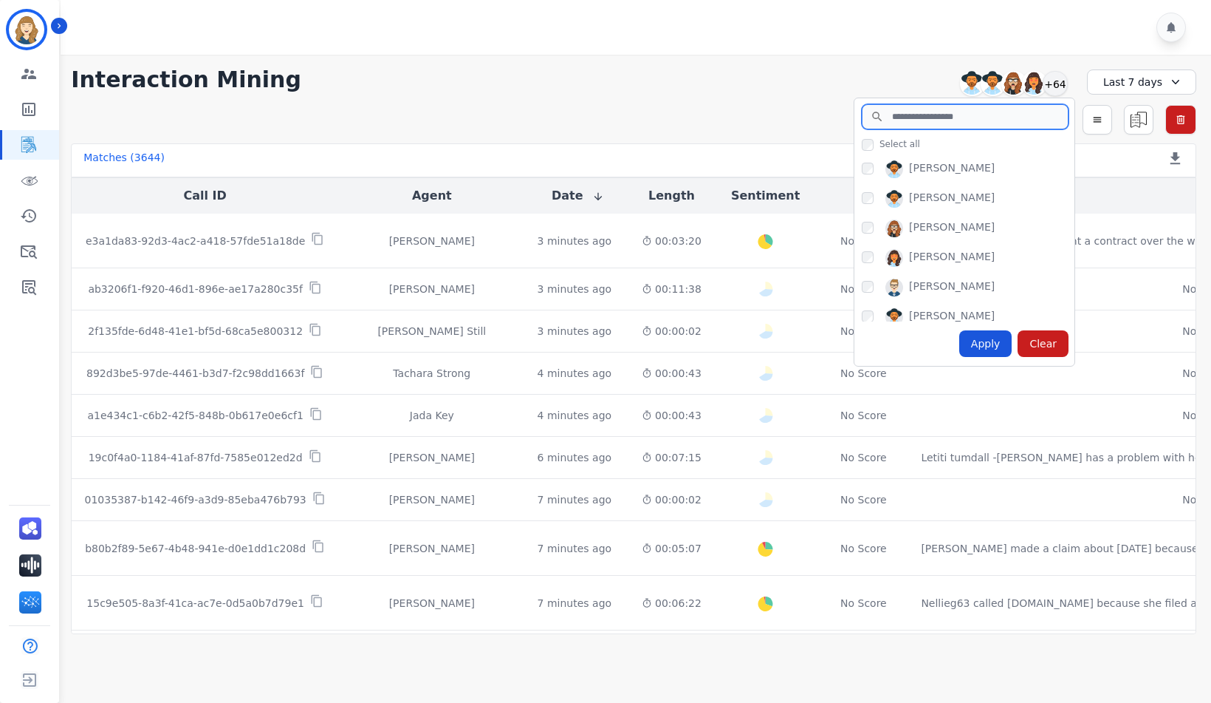
click at [932, 117] on input "search" at bounding box center [965, 116] width 207 height 25
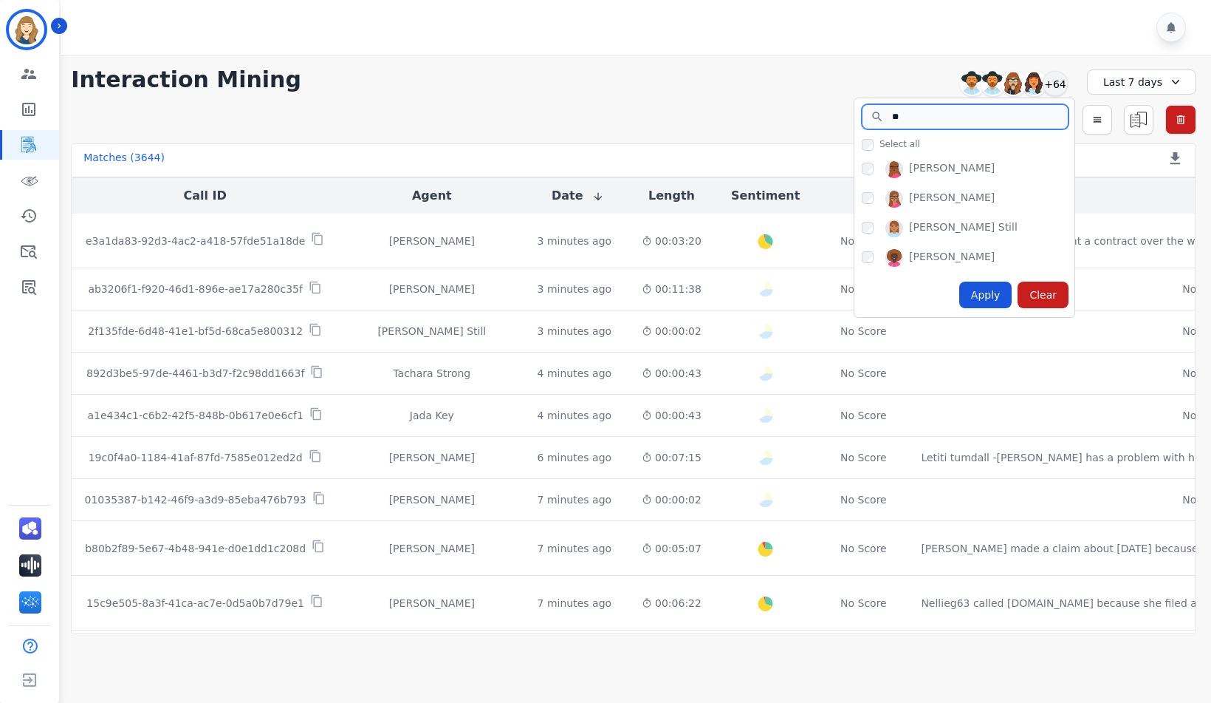
type input "***"
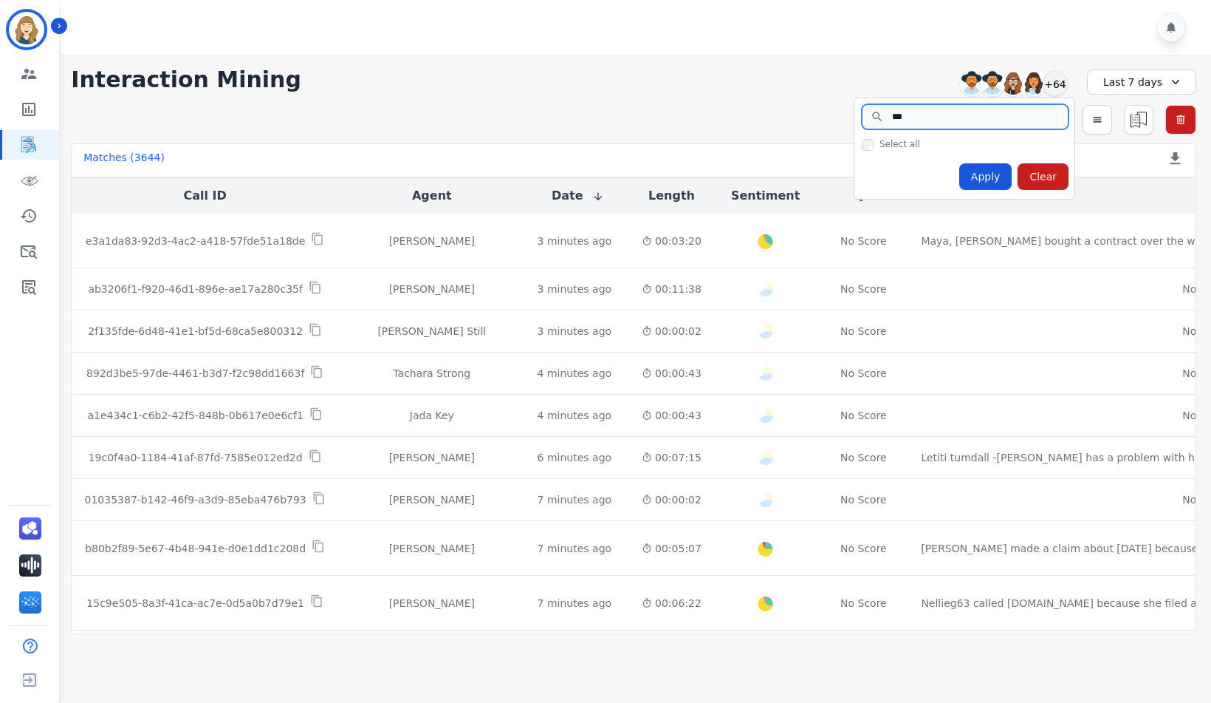
click at [1050, 119] on input "***" at bounding box center [965, 116] width 207 height 25
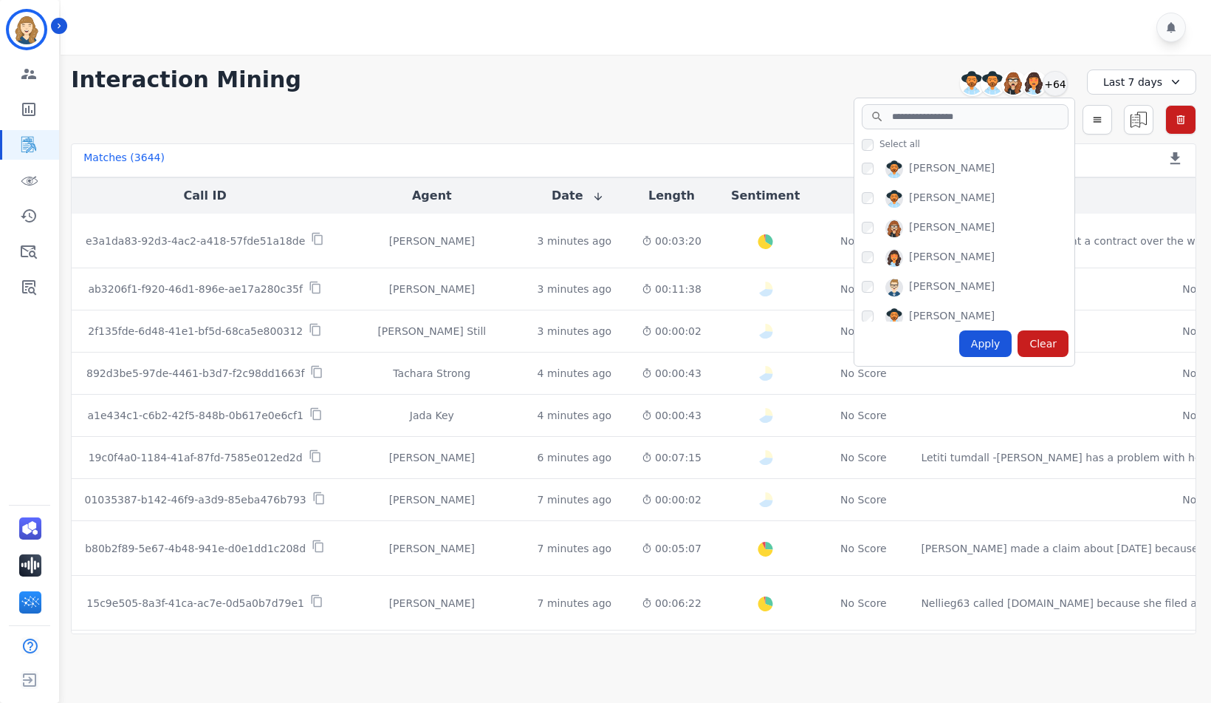
click at [655, 64] on div "Interaction Mining Alexis Martinez Amanda Baez Ann Marie Lopez Ashley Jackman +…" at bounding box center [633, 344] width 1155 height 579
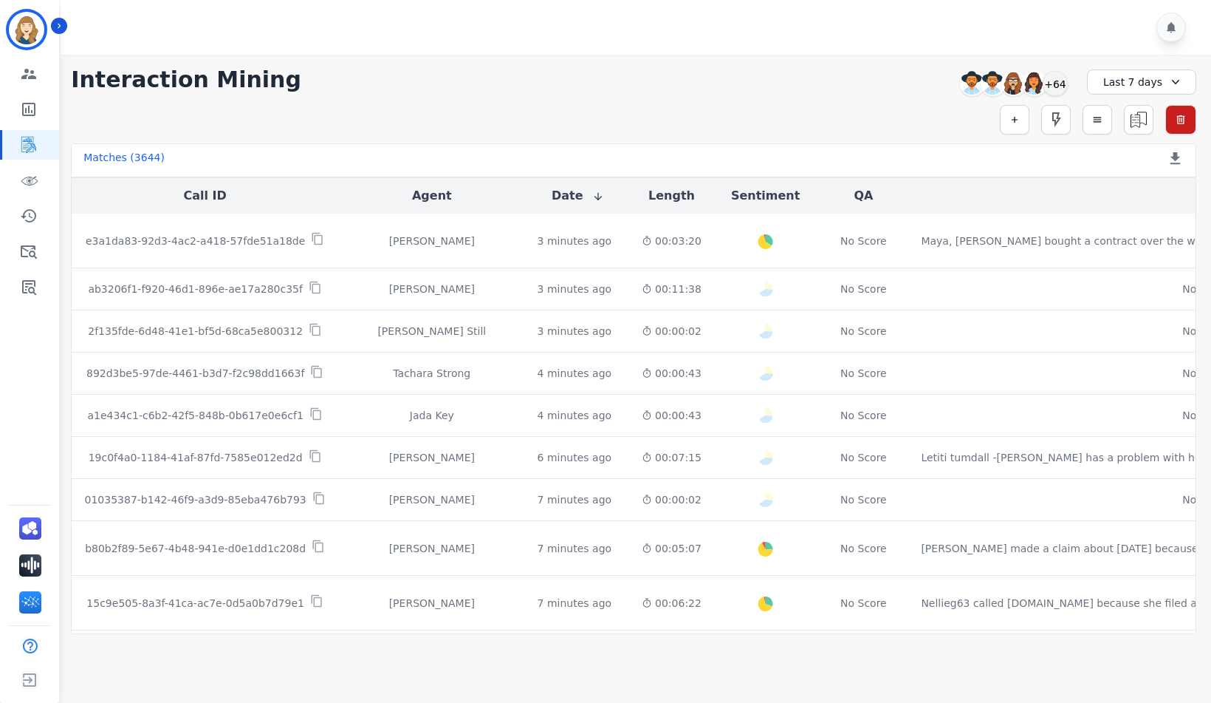
drag, startPoint x: 1014, startPoint y: 122, endPoint x: 838, endPoint y: 91, distance: 177.8
click at [838, 91] on div "**********" at bounding box center [633, 344] width 1155 height 579
click at [1062, 86] on div "+64" at bounding box center [1055, 83] width 25 height 25
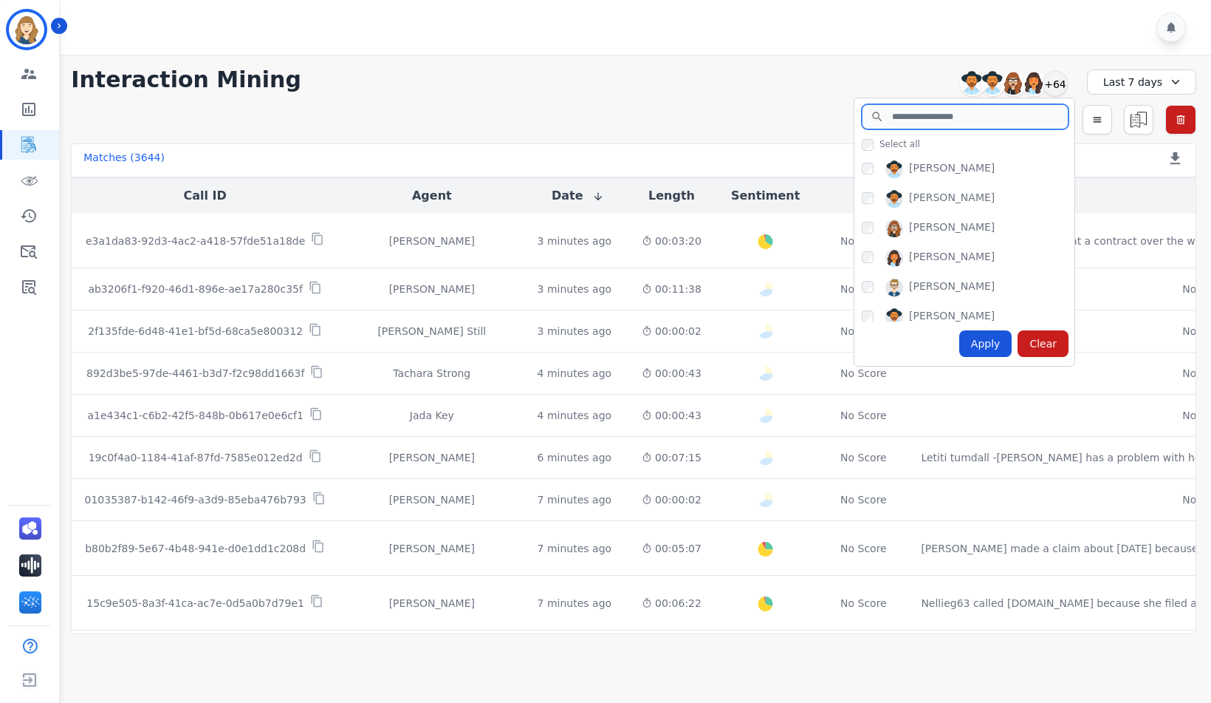
click at [922, 122] on input "search" at bounding box center [965, 116] width 207 height 25
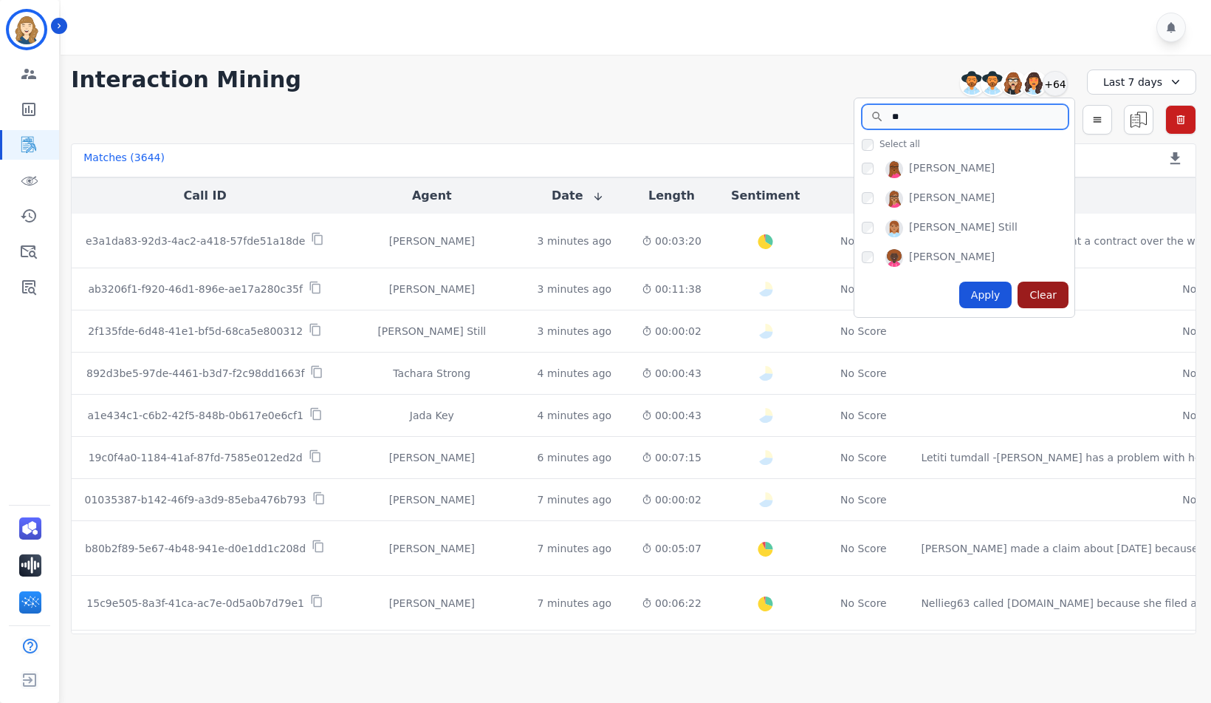
type input "**"
click at [1026, 292] on div "Clear" at bounding box center [1043, 294] width 51 height 27
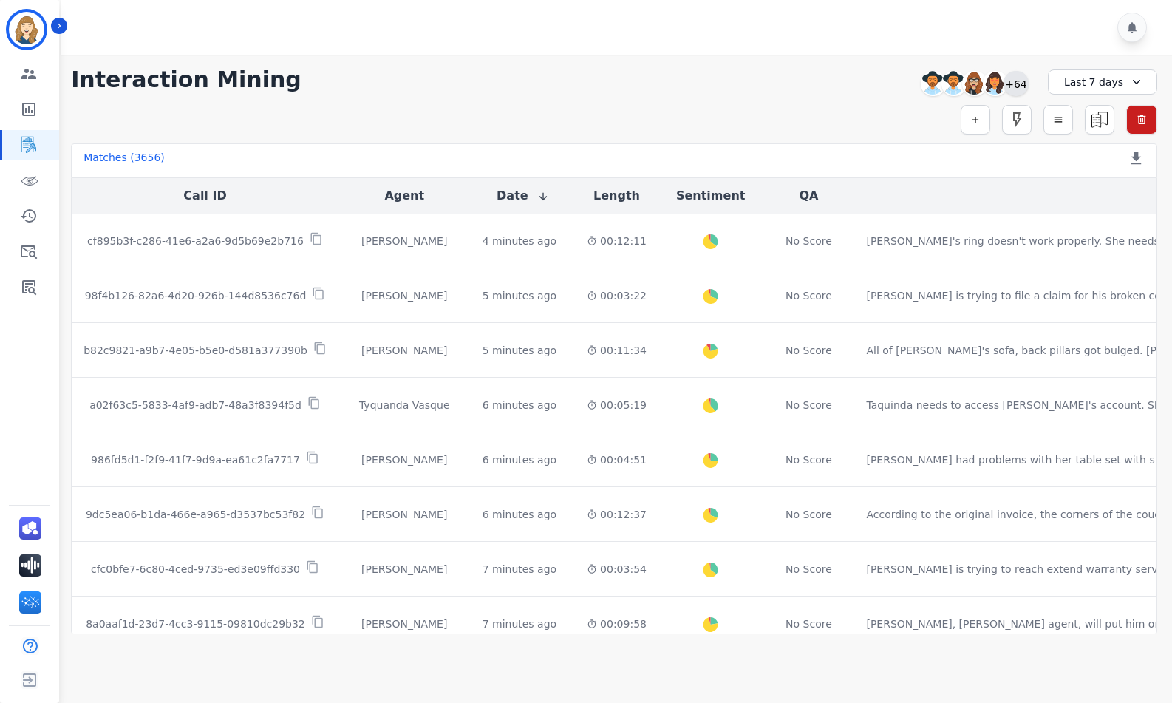
click at [1022, 85] on div "+64" at bounding box center [1015, 83] width 25 height 25
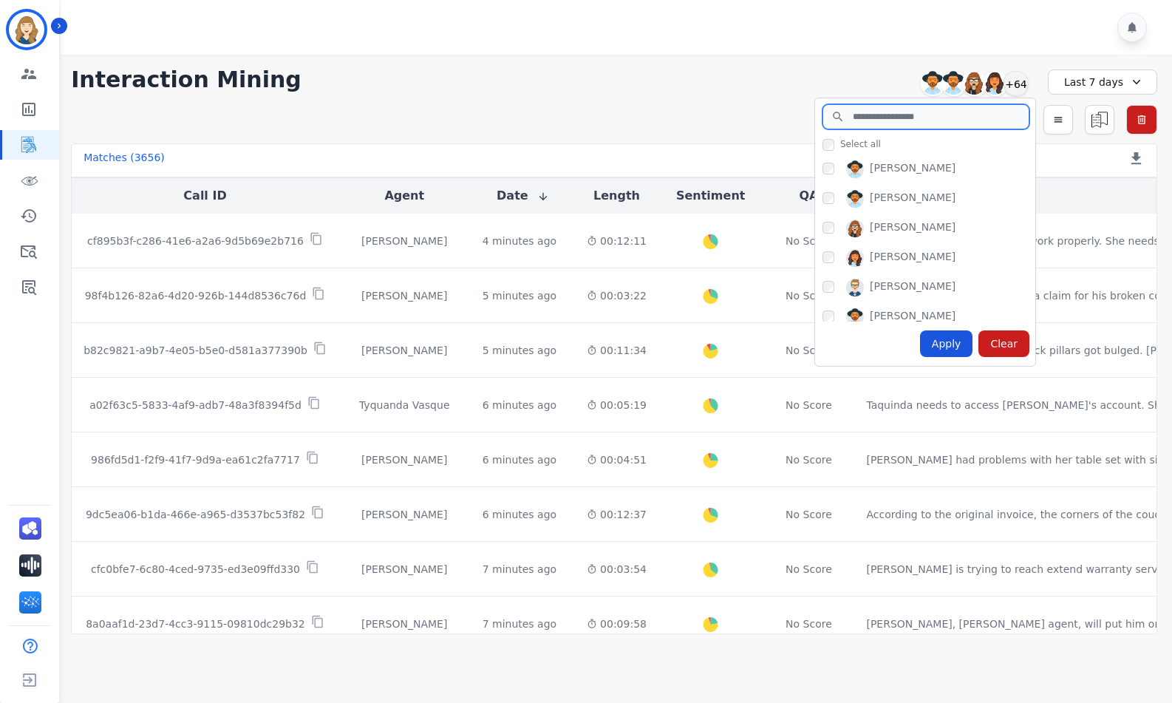
click at [852, 119] on input "search" at bounding box center [925, 116] width 207 height 25
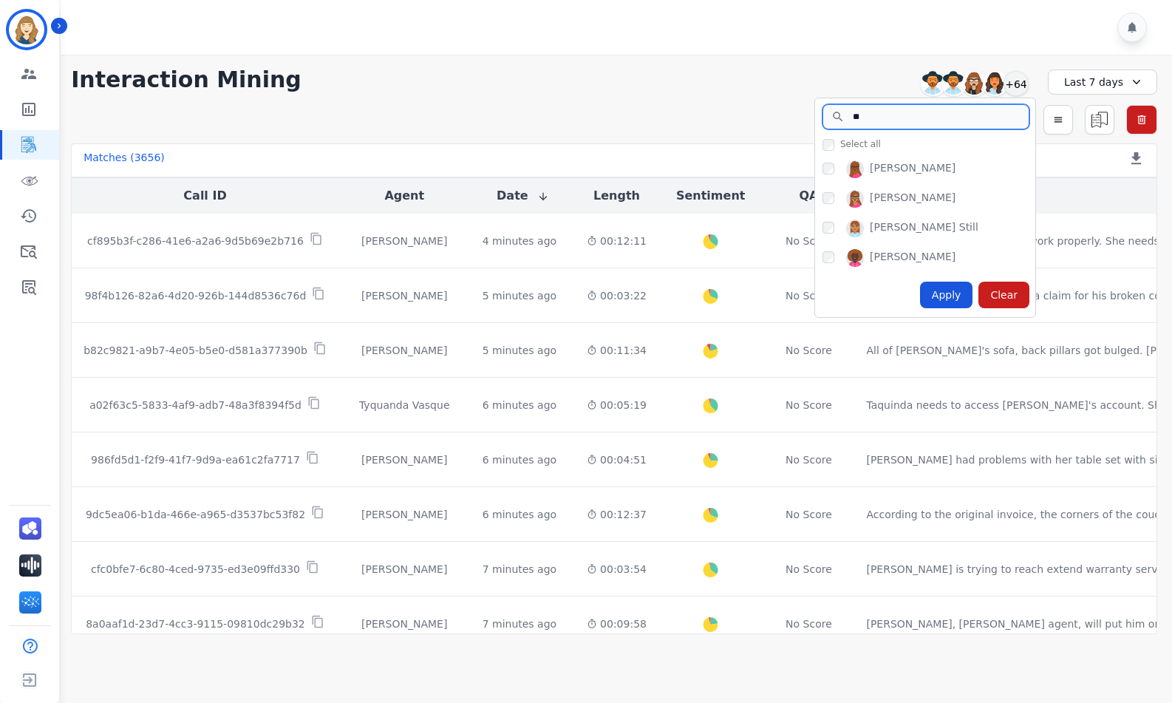
type input "*"
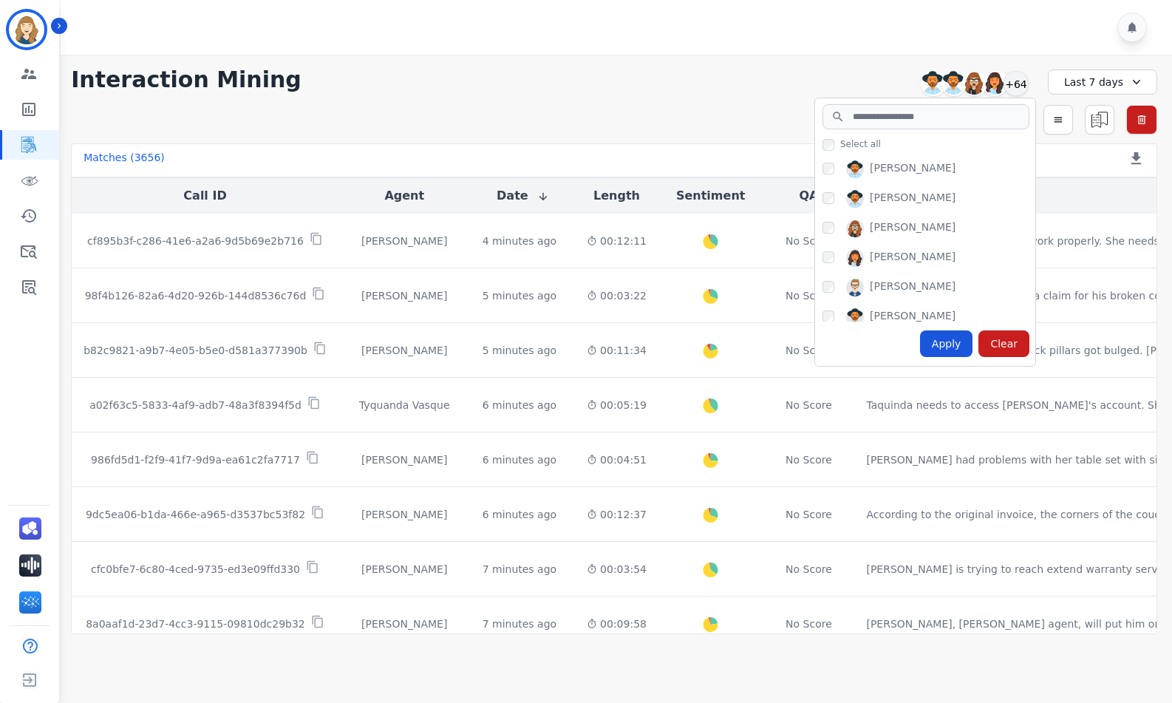
click at [564, 108] on div "Simple Search Metric Search Advanced Search Saved Rules Clear Filters" at bounding box center [614, 120] width 1086 height 30
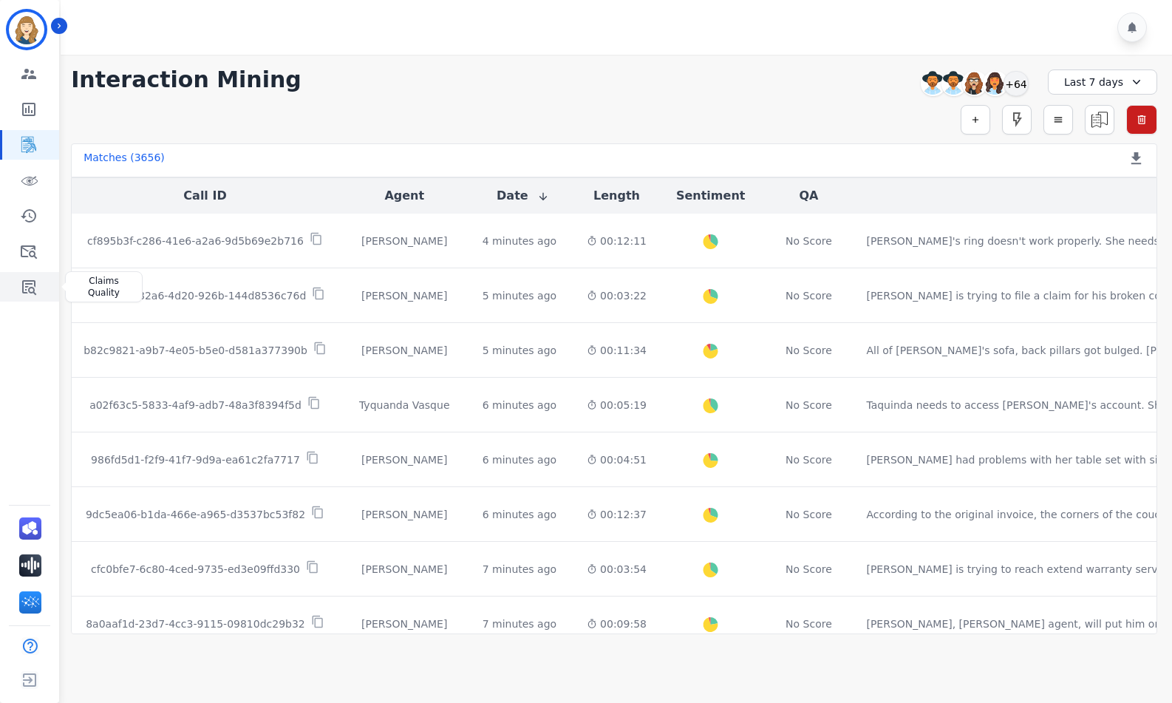
click at [27, 282] on icon "Sidebar" at bounding box center [29, 287] width 18 height 18
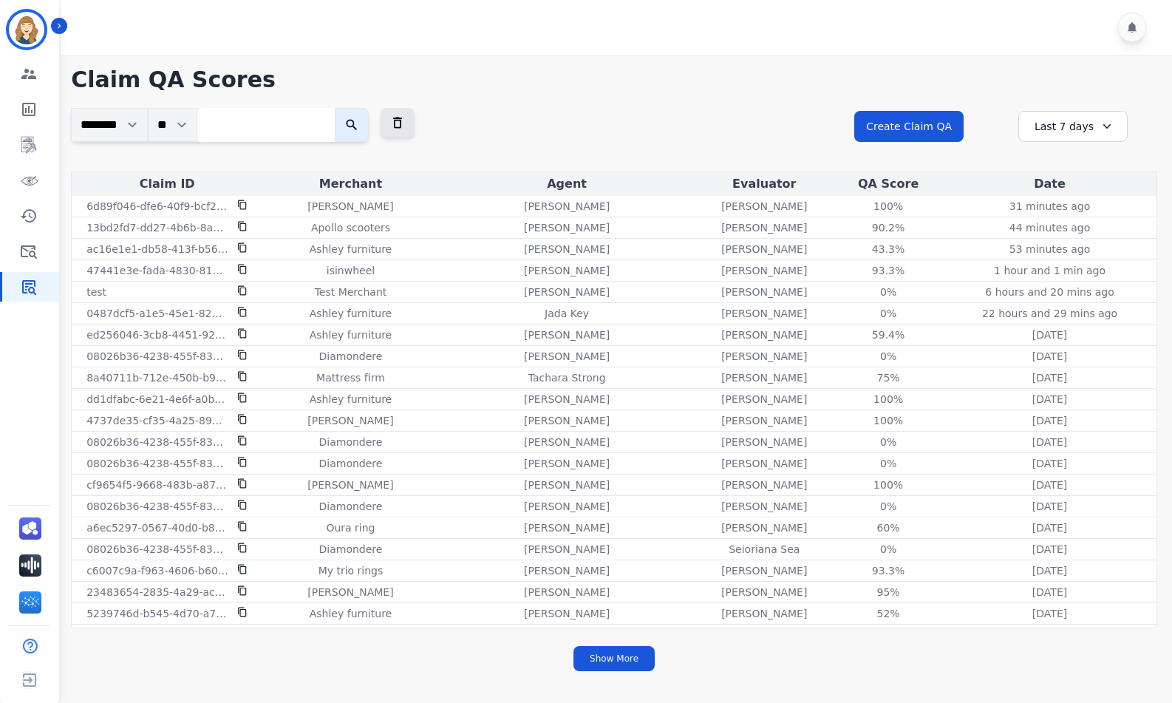
click at [692, 125] on div "**********" at bounding box center [614, 140] width 1086 height 64
click at [991, 128] on div "+393" at bounding box center [986, 124] width 25 height 25
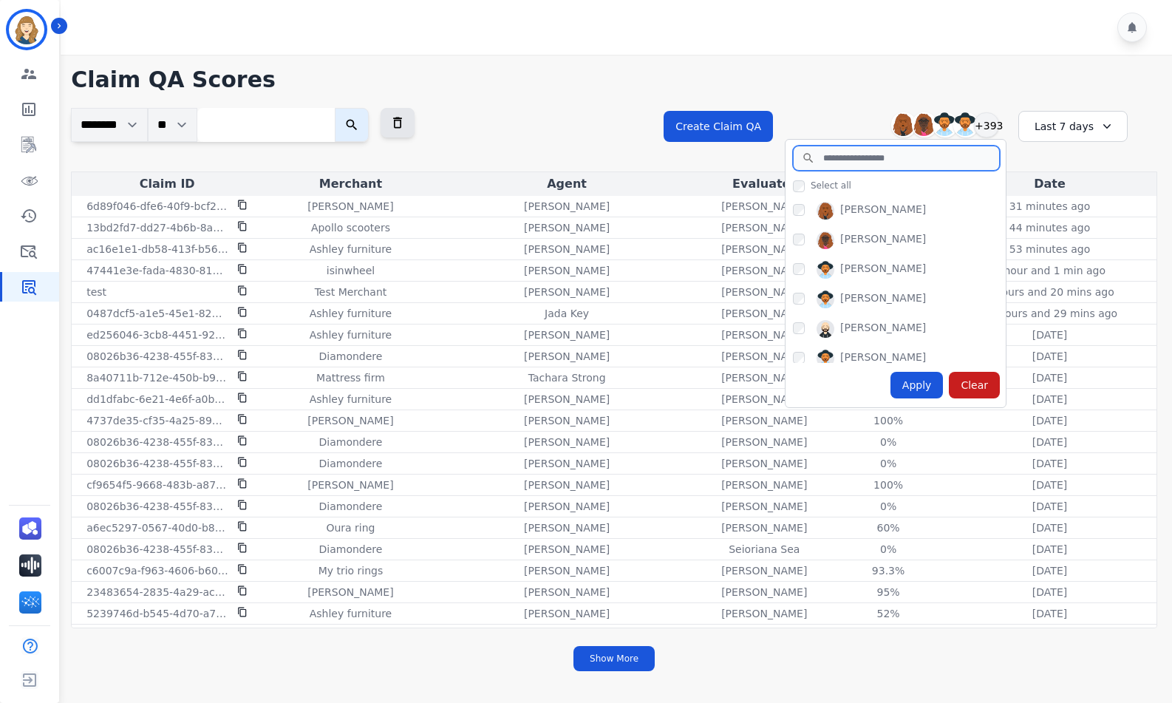
click at [887, 166] on input "search" at bounding box center [896, 158] width 207 height 25
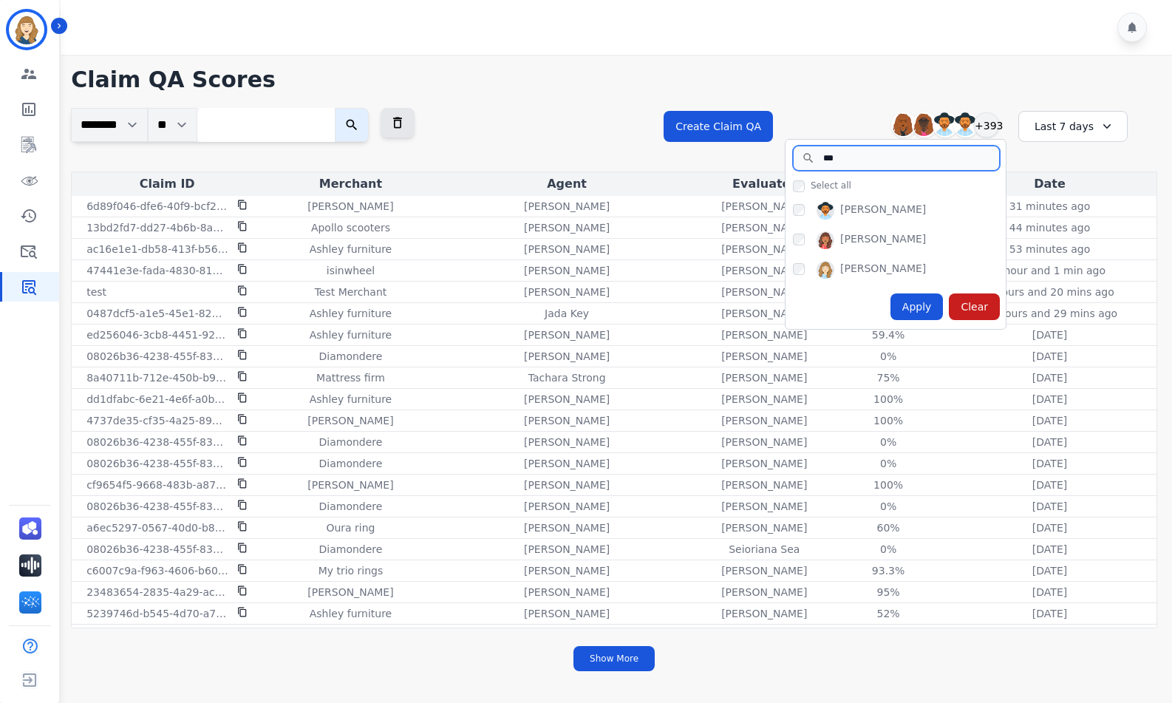
type input "***"
click at [861, 211] on div "Ileai Tryon" at bounding box center [883, 211] width 86 height 18
click at [914, 305] on div "Apply" at bounding box center [916, 306] width 53 height 27
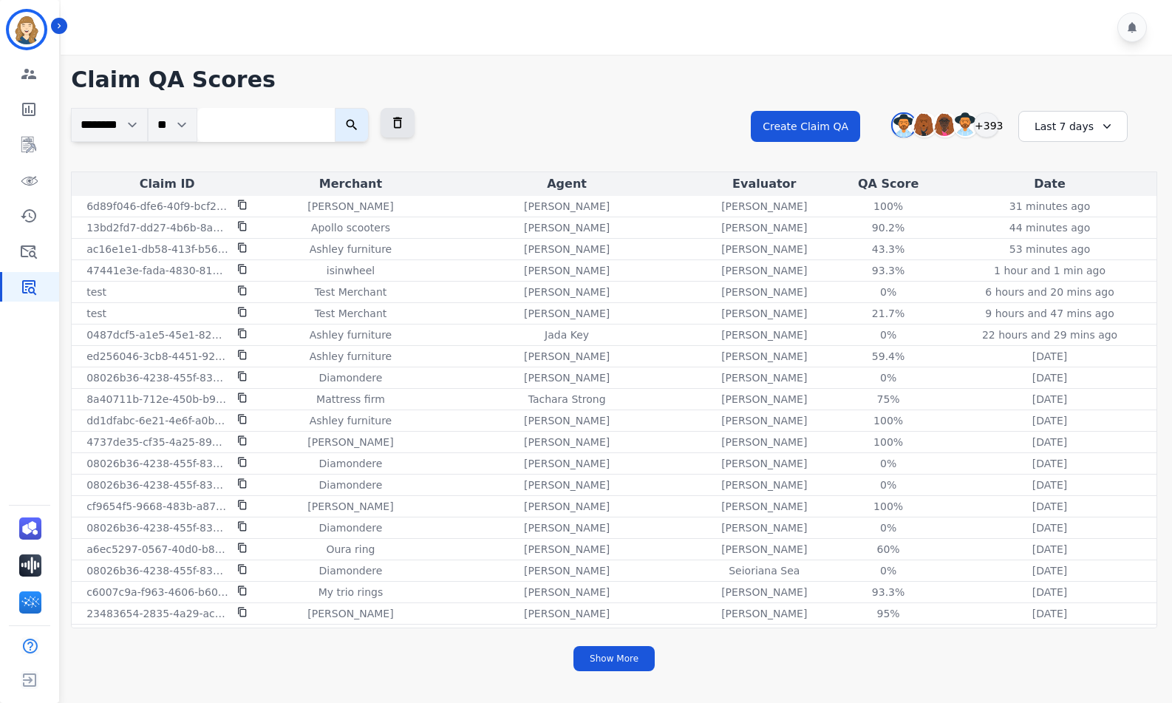
click at [1057, 130] on div "Last 7 days" at bounding box center [1072, 126] width 109 height 31
click at [1057, 286] on li "Last 12 months" at bounding box center [1082, 295] width 74 height 30
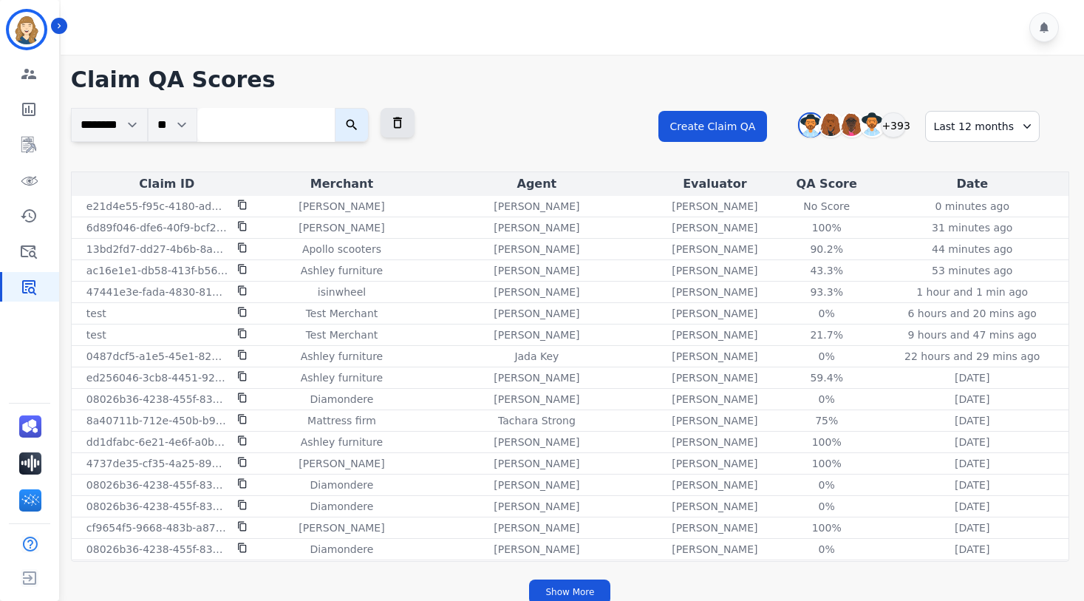
click at [245, 121] on input "search" at bounding box center [265, 125] width 137 height 34
paste input "**********"
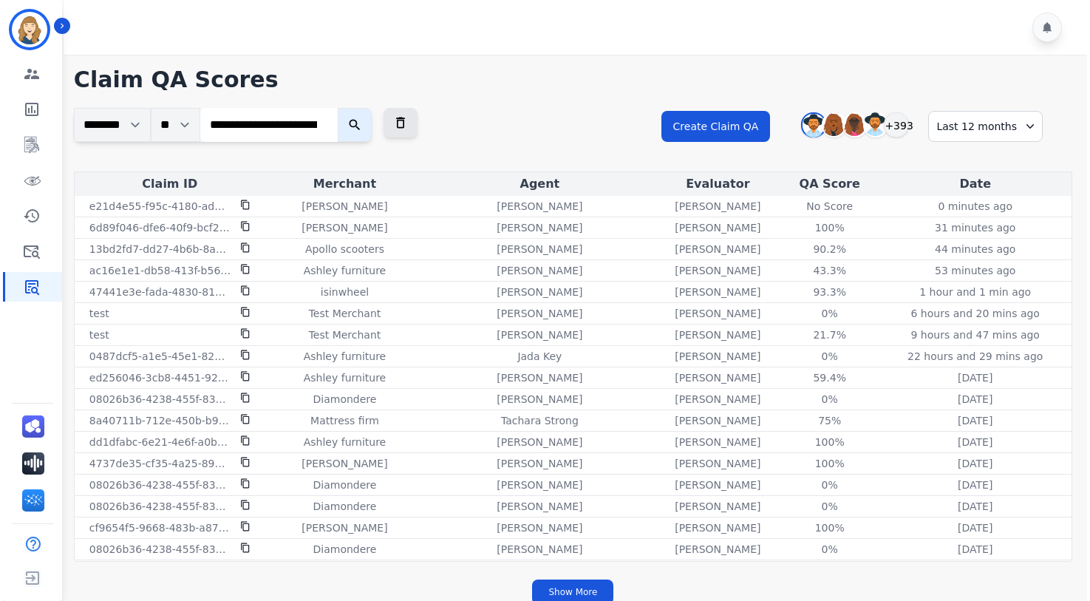
scroll to position [0, 120]
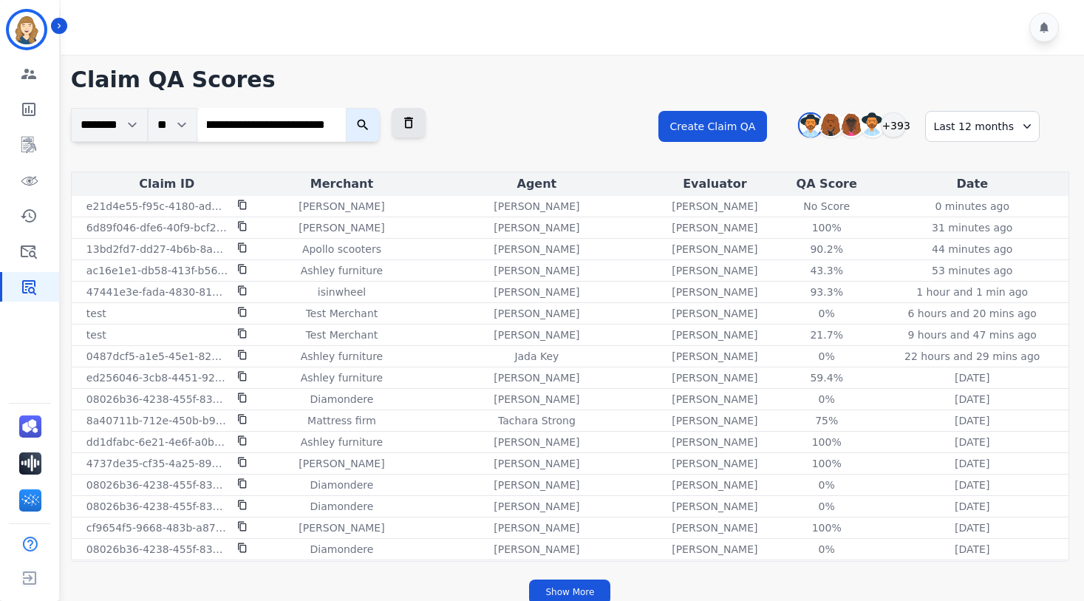
type input "**********"
click at [346, 108] on button "submit" at bounding box center [363, 125] width 34 height 34
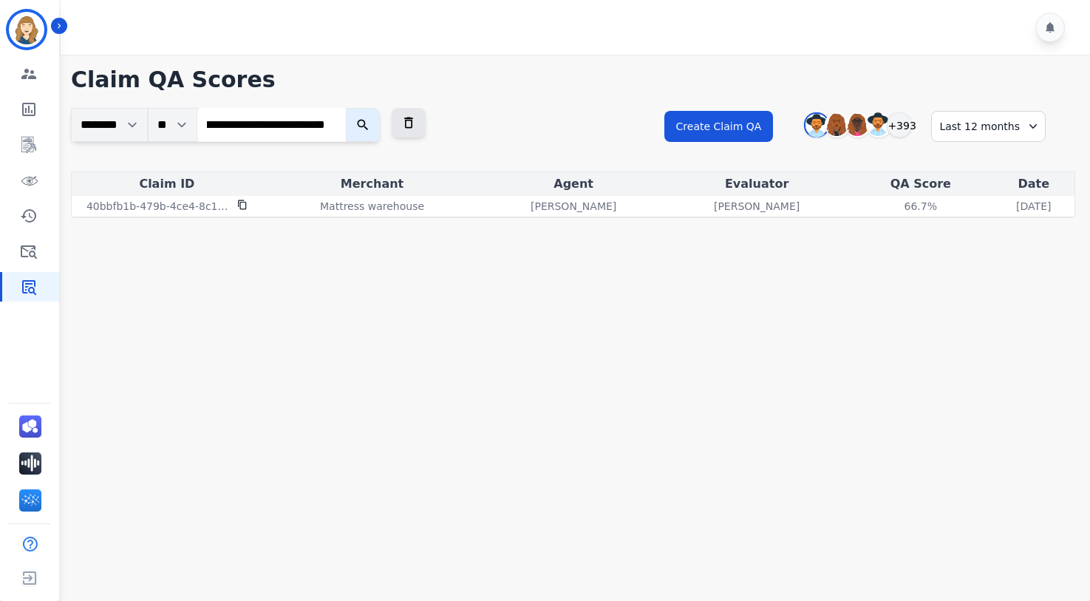
scroll to position [0, 0]
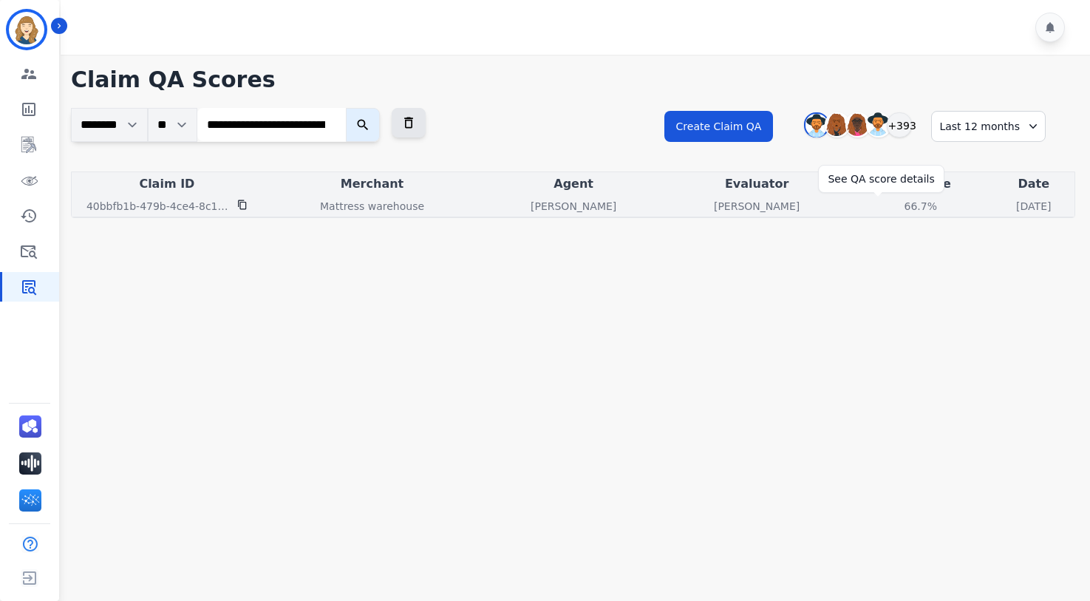
click at [887, 207] on div "66.7%" at bounding box center [920, 206] width 66 height 15
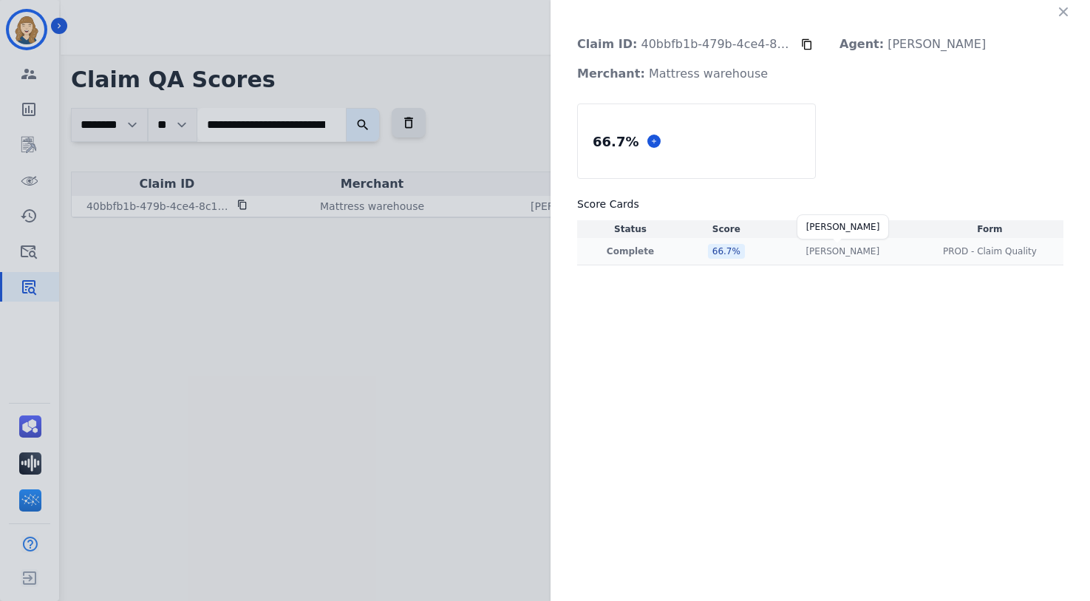
click at [828, 251] on p "[PERSON_NAME]" at bounding box center [842, 251] width 74 height 12
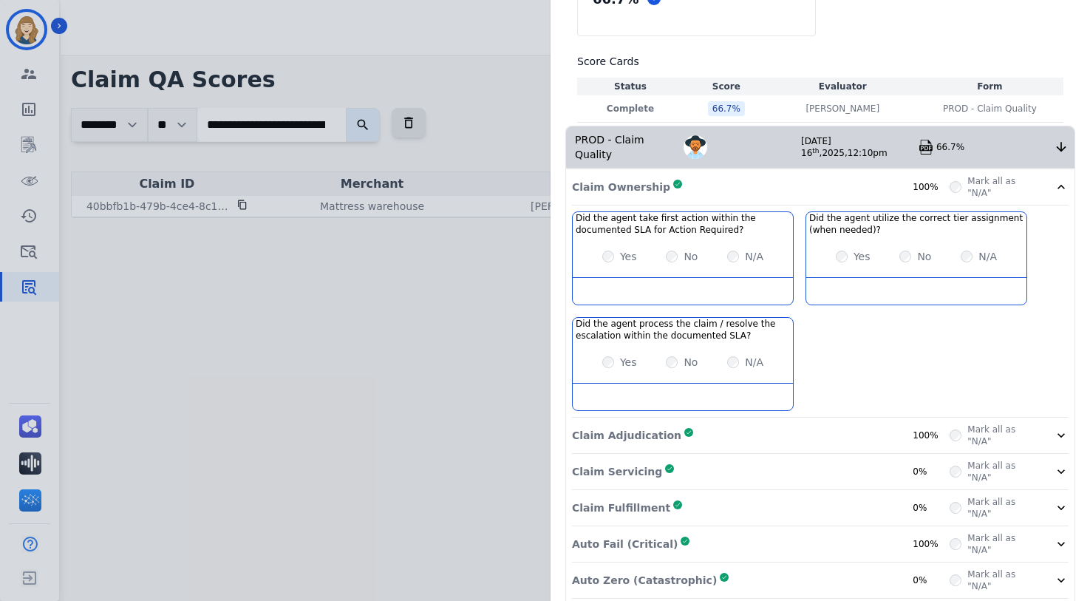
scroll to position [192, 0]
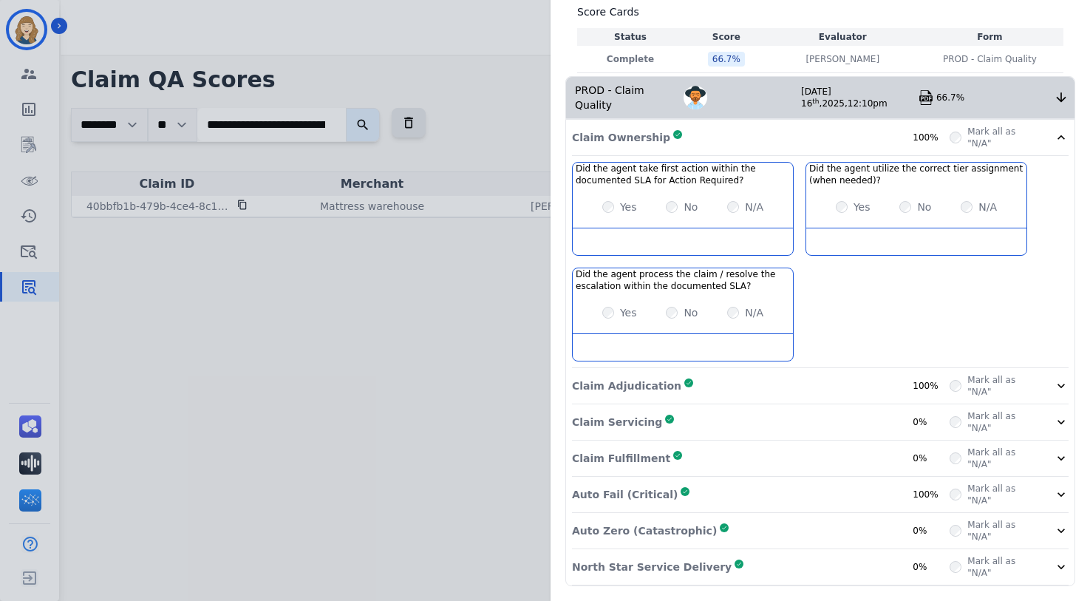
click at [631, 524] on p "Auto Zero (Catastrophic)" at bounding box center [644, 530] width 145 height 15
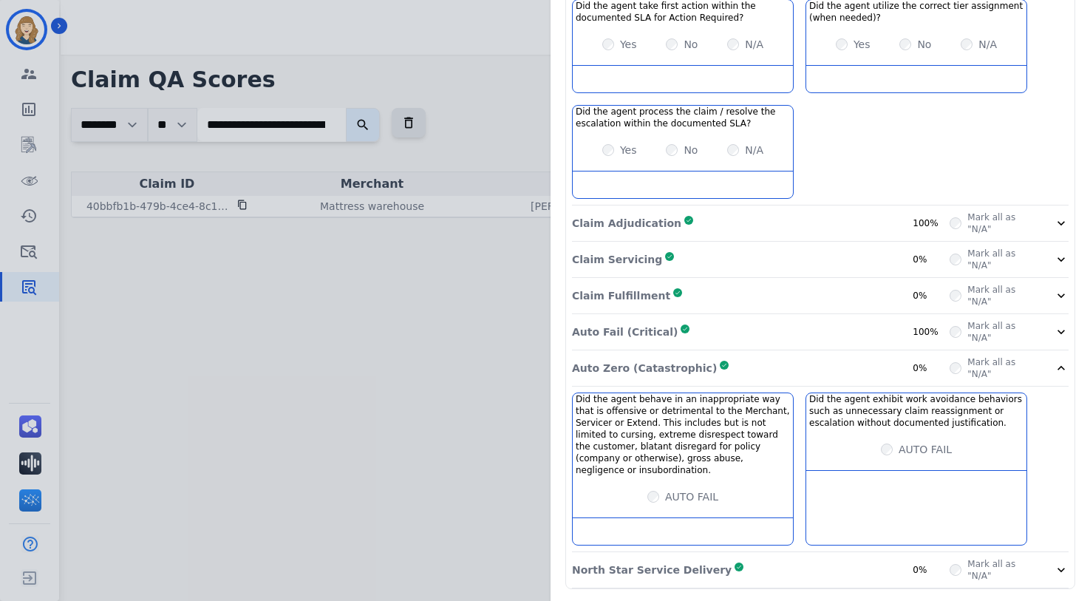
scroll to position [358, 0]
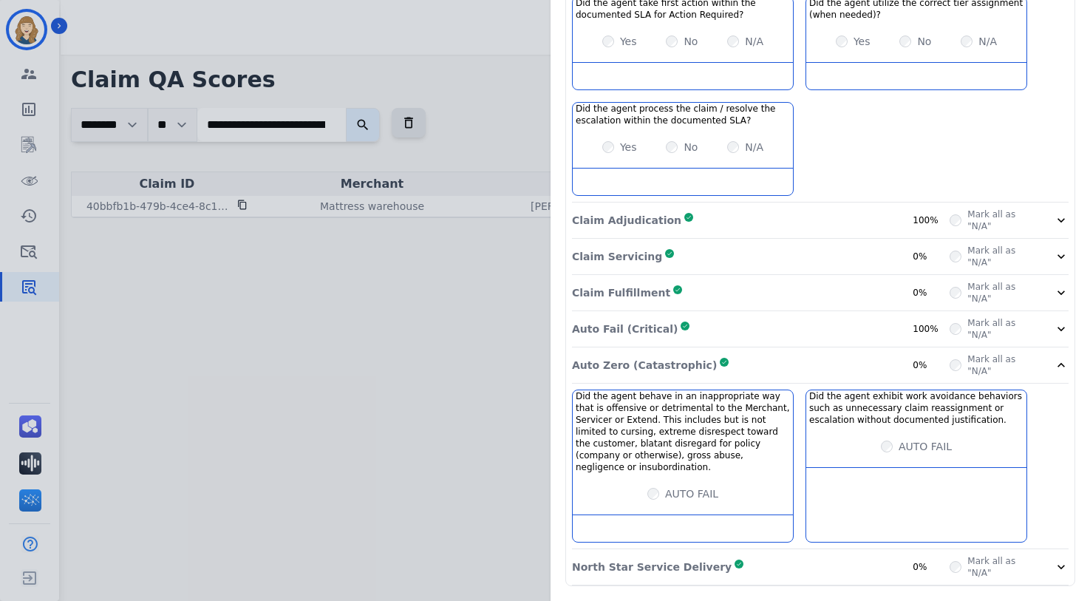
click at [694, 323] on div "Auto Fail (Critical) Complete 100%" at bounding box center [760, 329] width 377 height 24
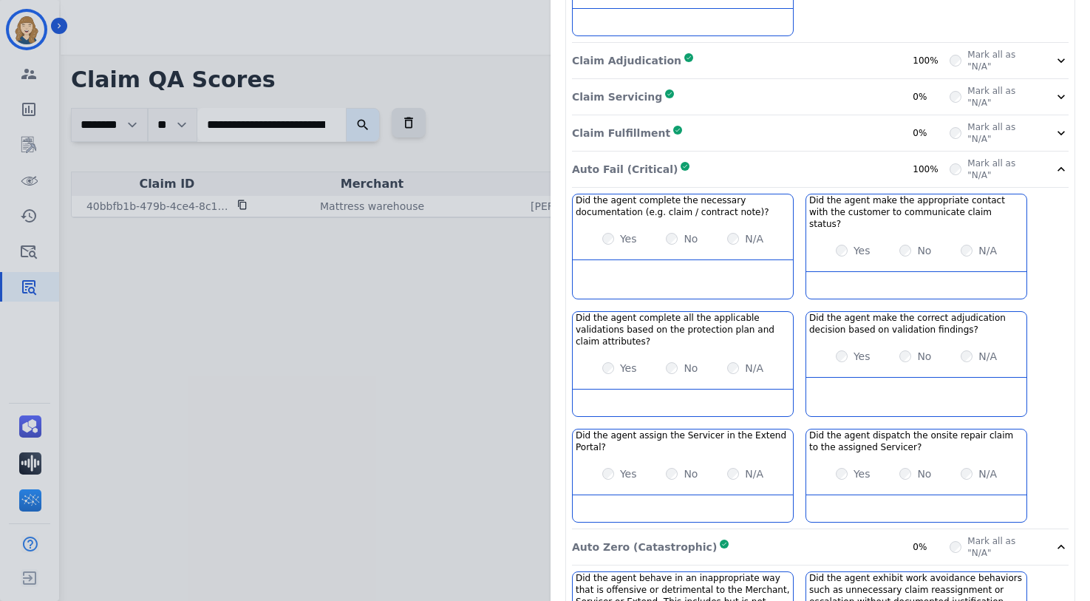
scroll to position [498, 0]
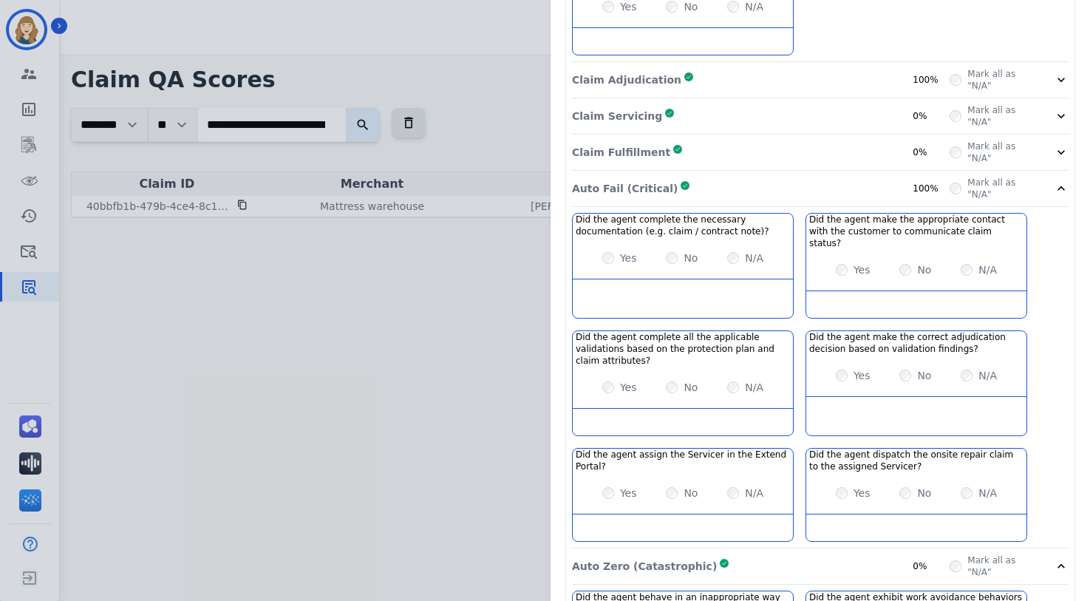
click at [690, 154] on div "Claim Fulfillment Complete 0%" at bounding box center [760, 152] width 377 height 24
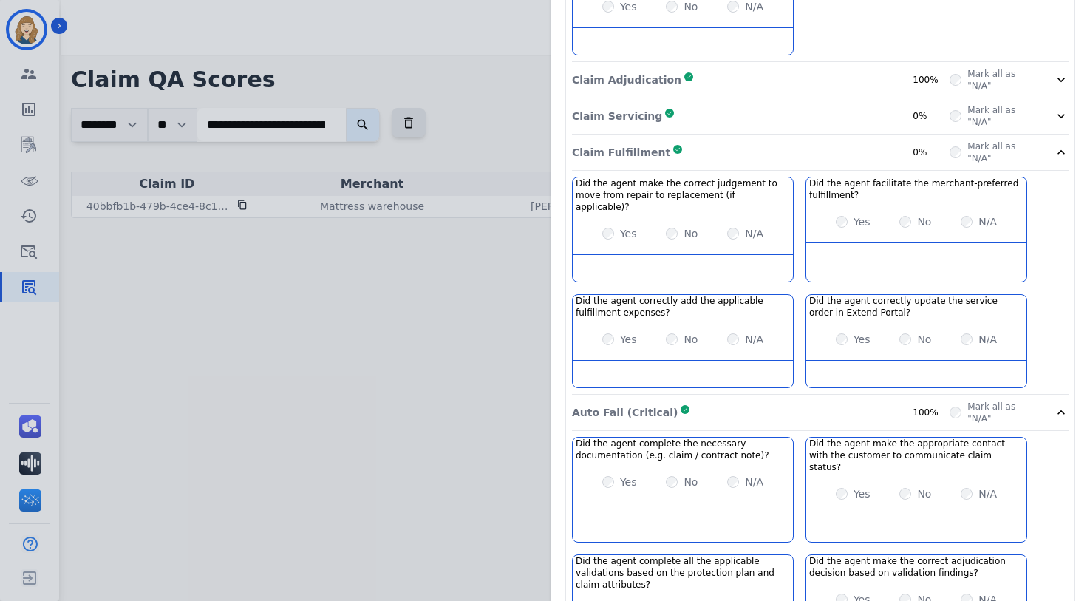
click at [673, 122] on div "Claim Servicing Complete 0%" at bounding box center [760, 116] width 377 height 24
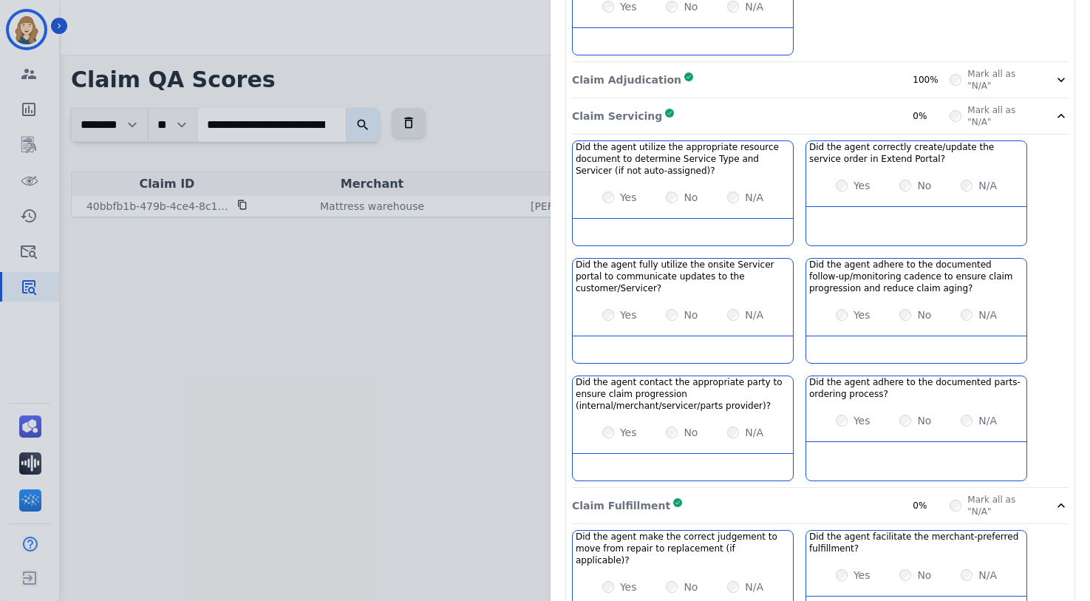
click at [687, 80] on div "Claim Adjudication Complete 100%" at bounding box center [760, 80] width 377 height 24
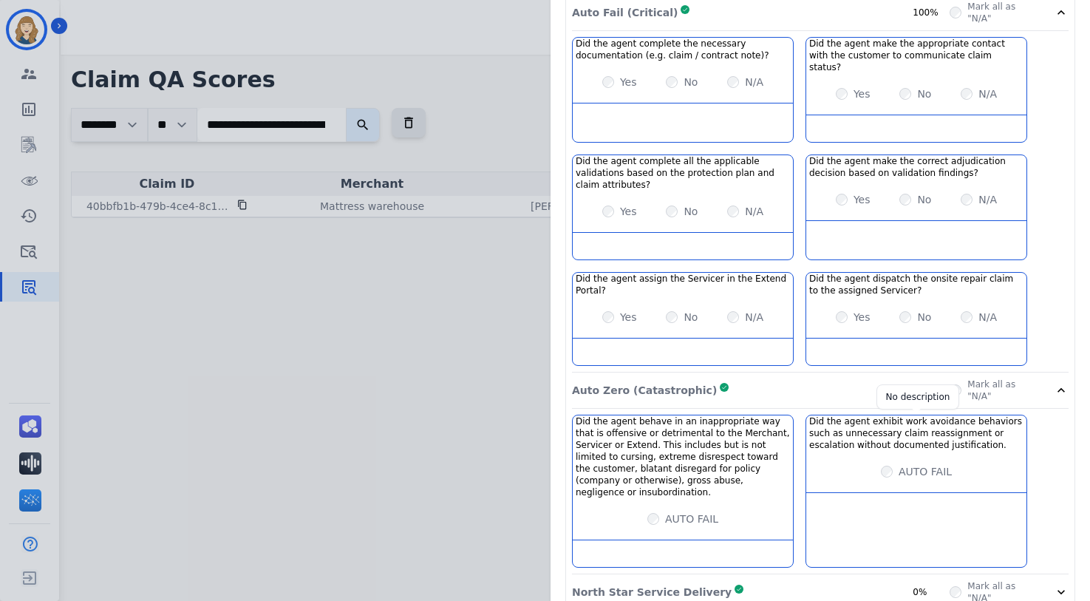
scroll to position [1476, 0]
click at [766, 524] on div "North Star Service Delivery Complete 0%" at bounding box center [760, 590] width 377 height 24
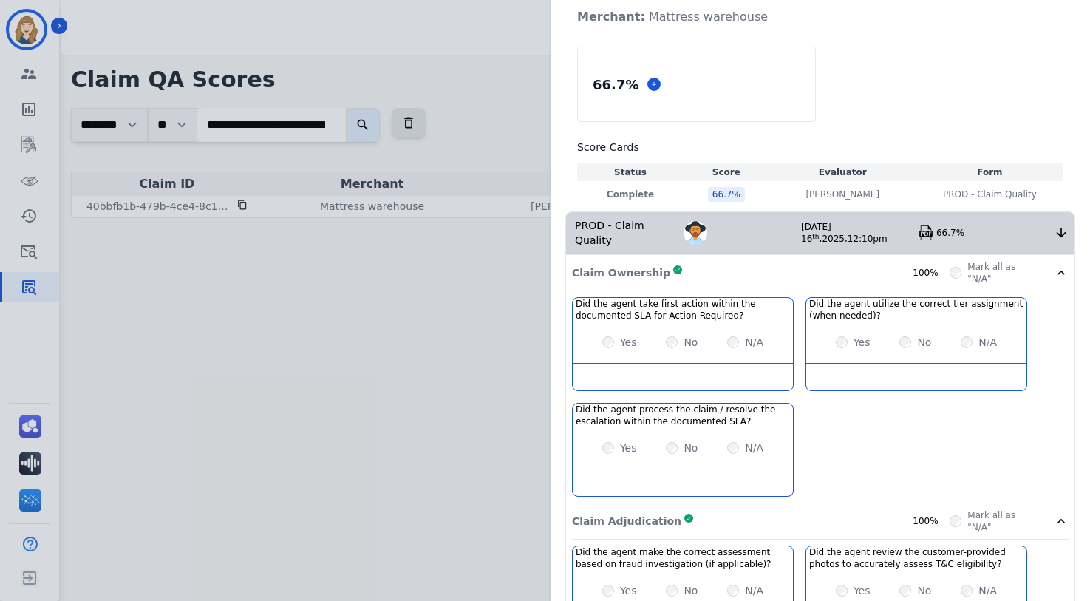
scroll to position [0, 0]
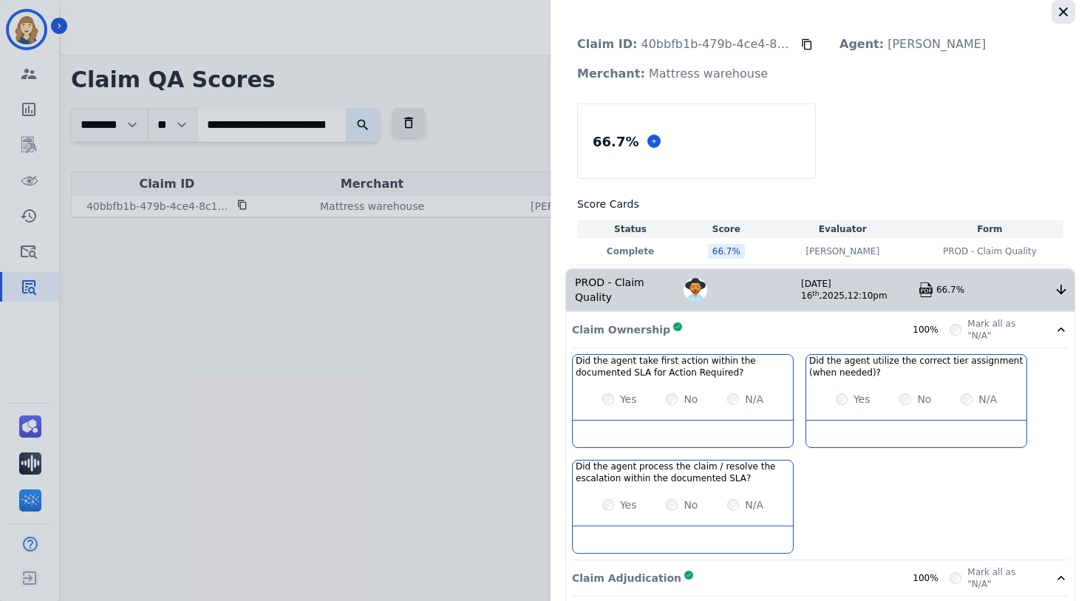
click at [1056, 17] on icon "button" at bounding box center [1063, 11] width 15 height 15
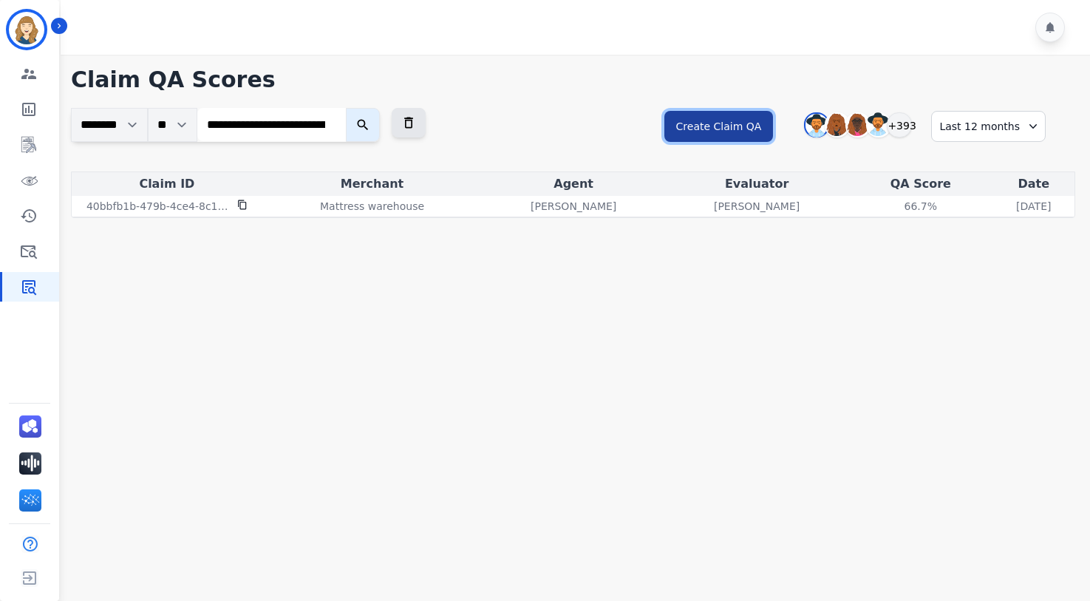
click at [742, 129] on button "Create Claim QA" at bounding box center [718, 126] width 109 height 31
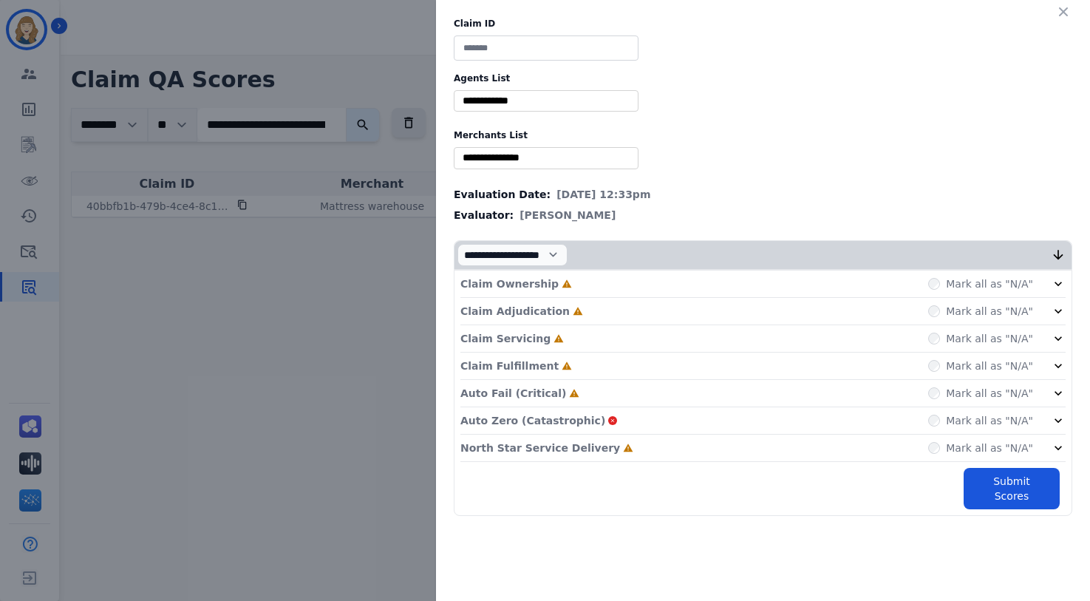
click at [609, 394] on div "Auto Fail (Critical) Incomplete Mark all as "N/A"" at bounding box center [762, 393] width 605 height 27
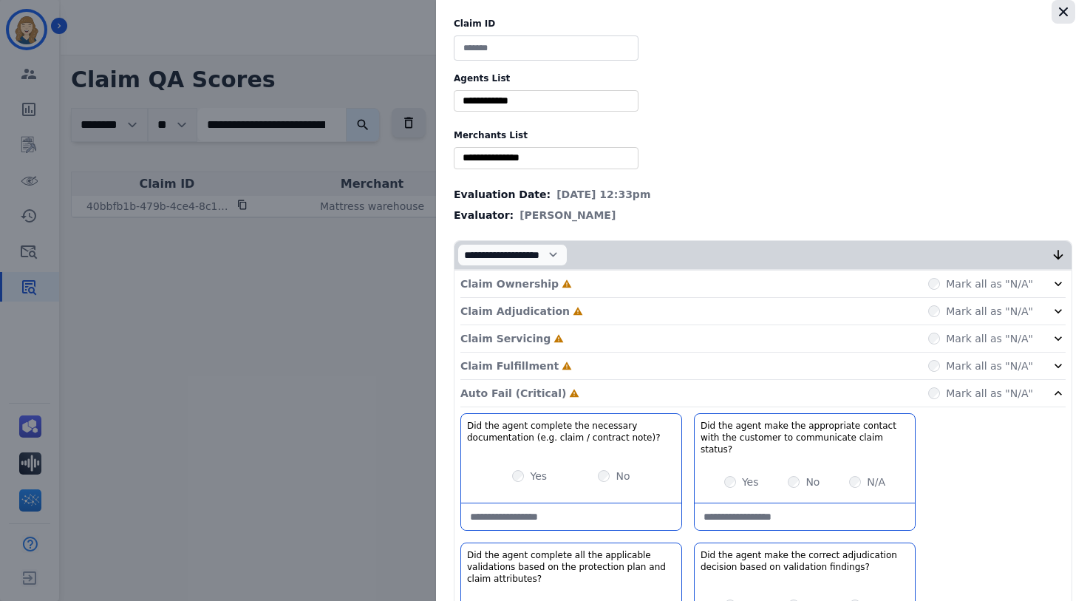
click at [1056, 15] on icon "button" at bounding box center [1063, 11] width 15 height 15
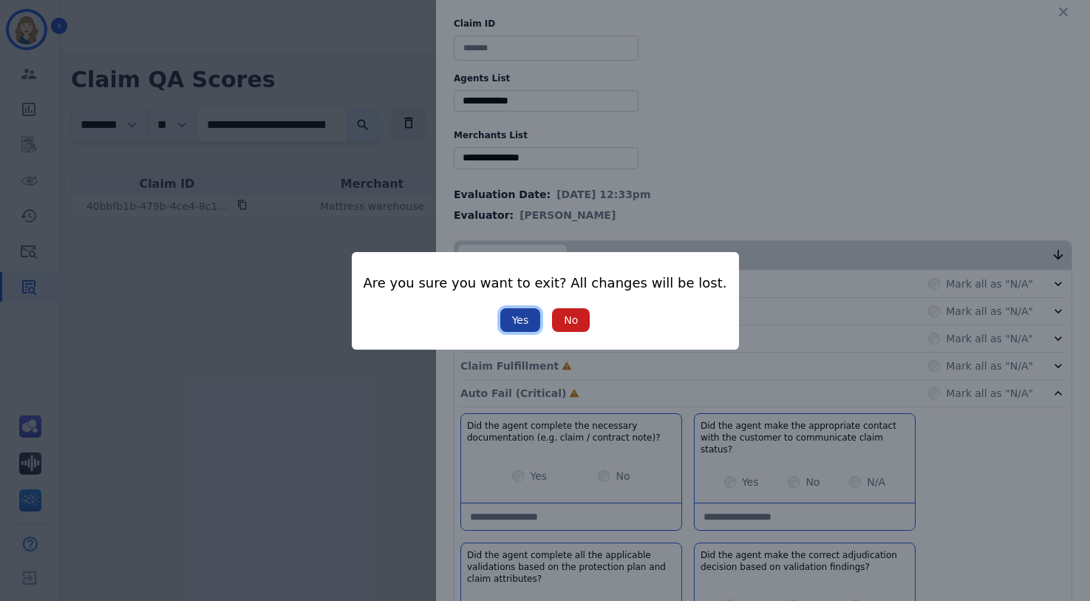
click at [527, 316] on button "Yes" at bounding box center [520, 320] width 41 height 24
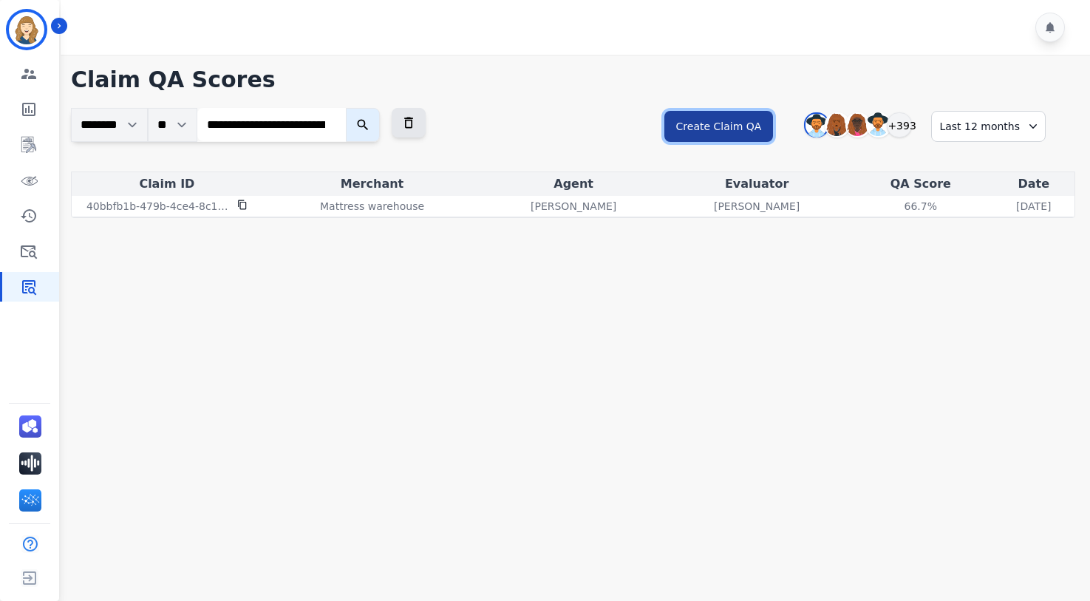
click at [724, 137] on button "Create Claim QA" at bounding box center [718, 126] width 109 height 31
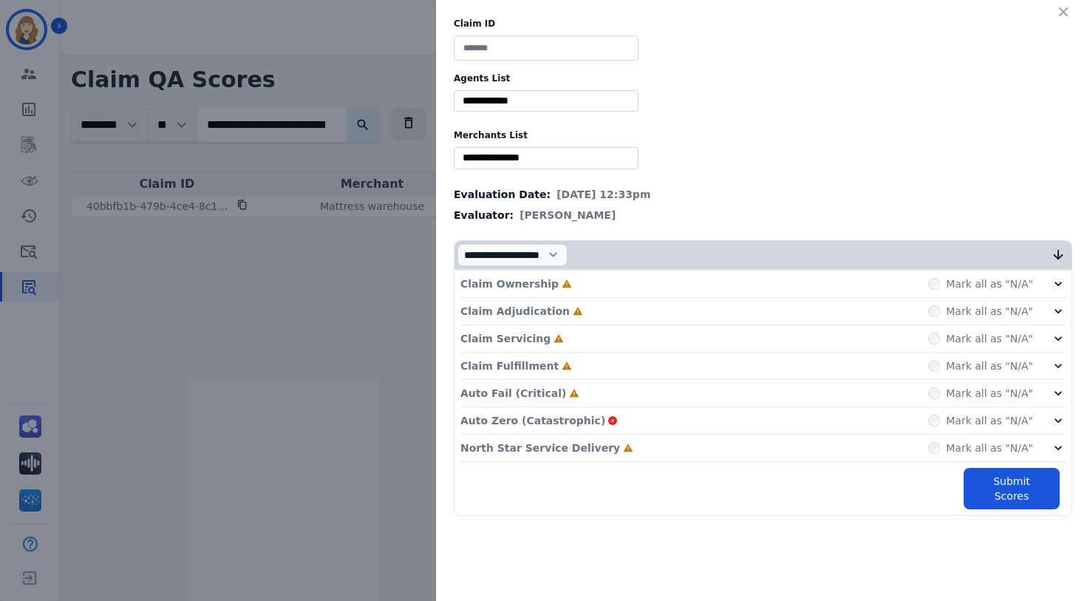
click at [537, 397] on p "Auto Fail (Critical)" at bounding box center [513, 393] width 106 height 15
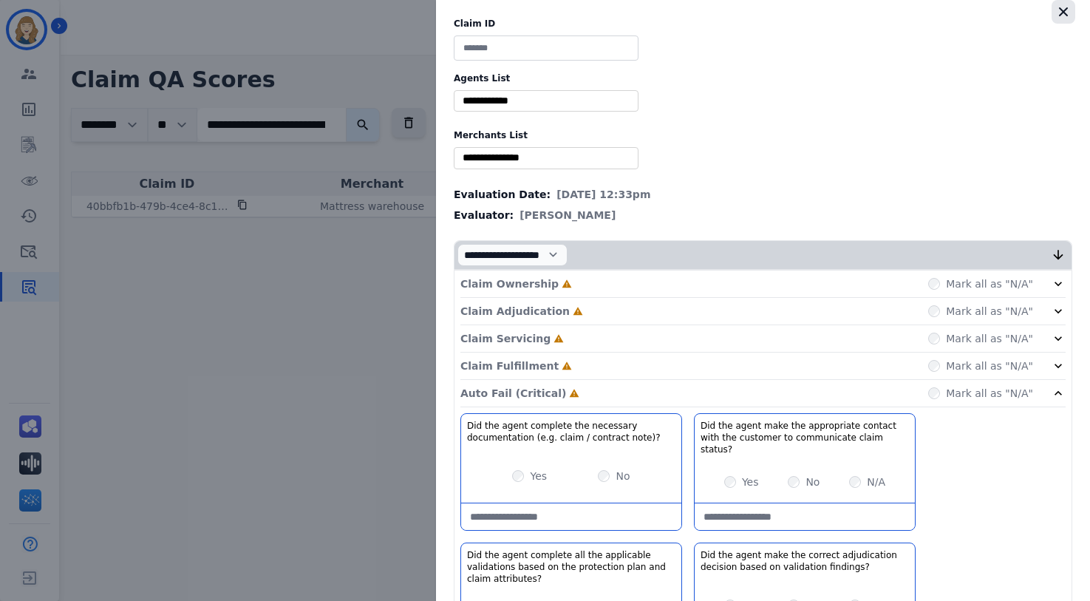
click at [1056, 12] on icon "button" at bounding box center [1063, 11] width 15 height 15
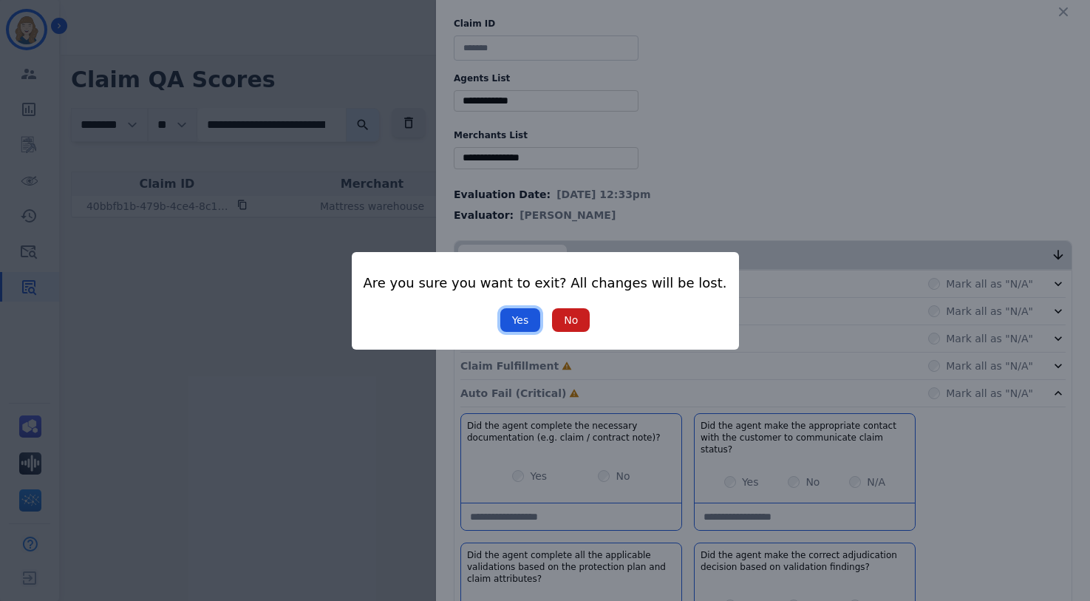
click at [527, 321] on button "Yes" at bounding box center [520, 320] width 41 height 24
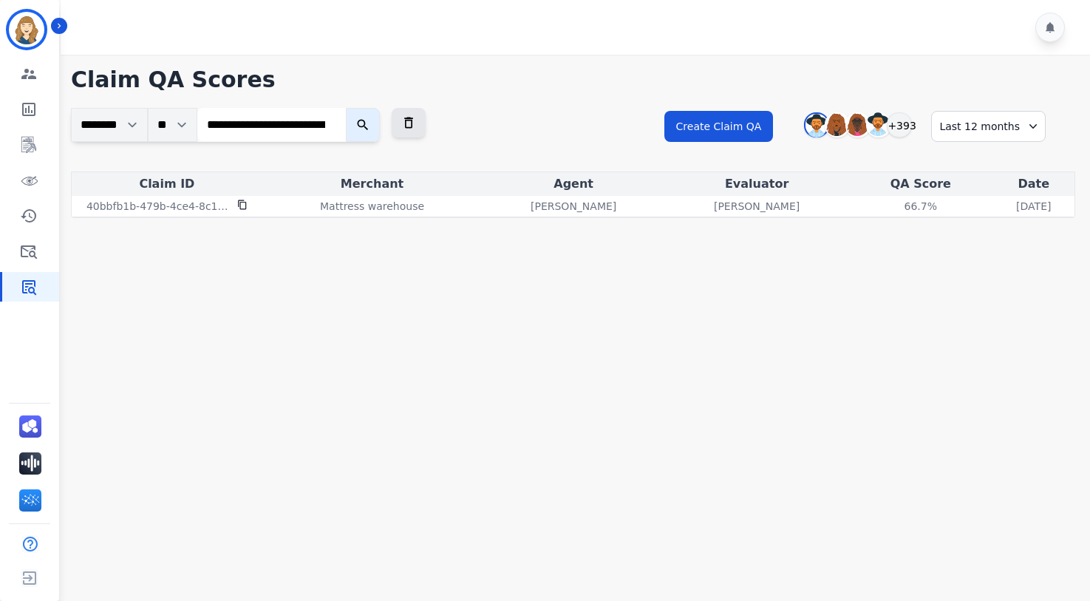
click at [334, 126] on input "**********" at bounding box center [271, 124] width 148 height 33
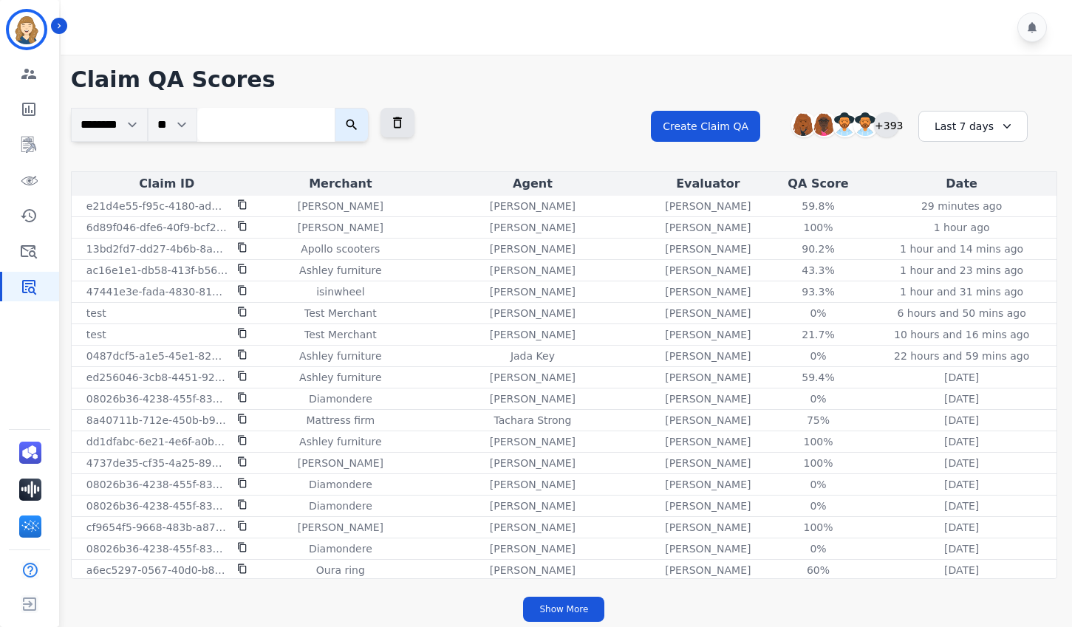
click at [886, 124] on div "+393" at bounding box center [886, 124] width 25 height 25
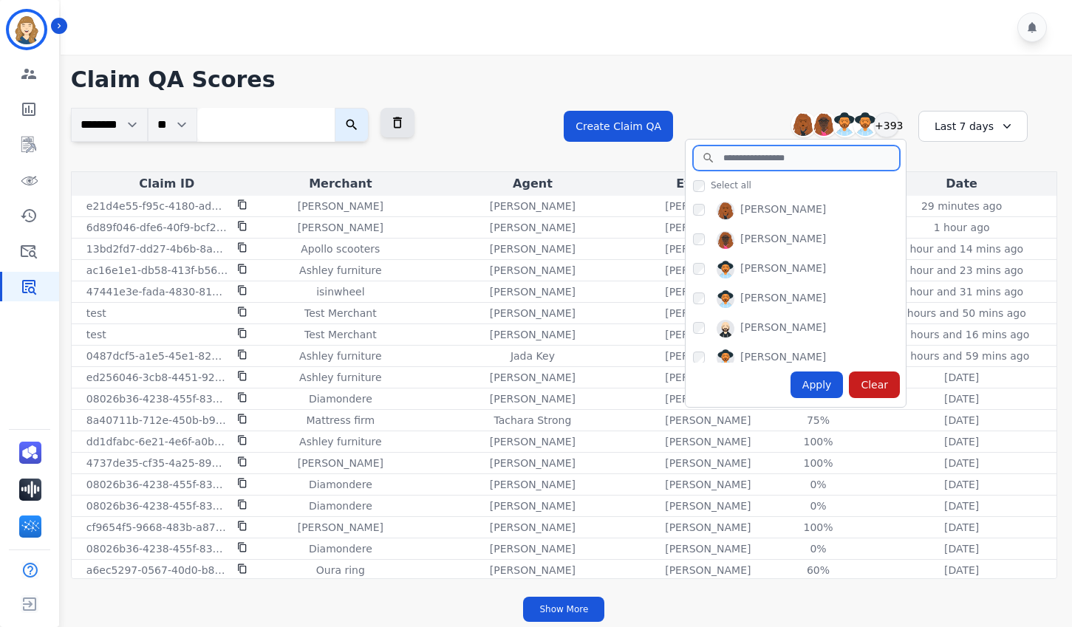
click at [750, 160] on input "search" at bounding box center [796, 158] width 207 height 25
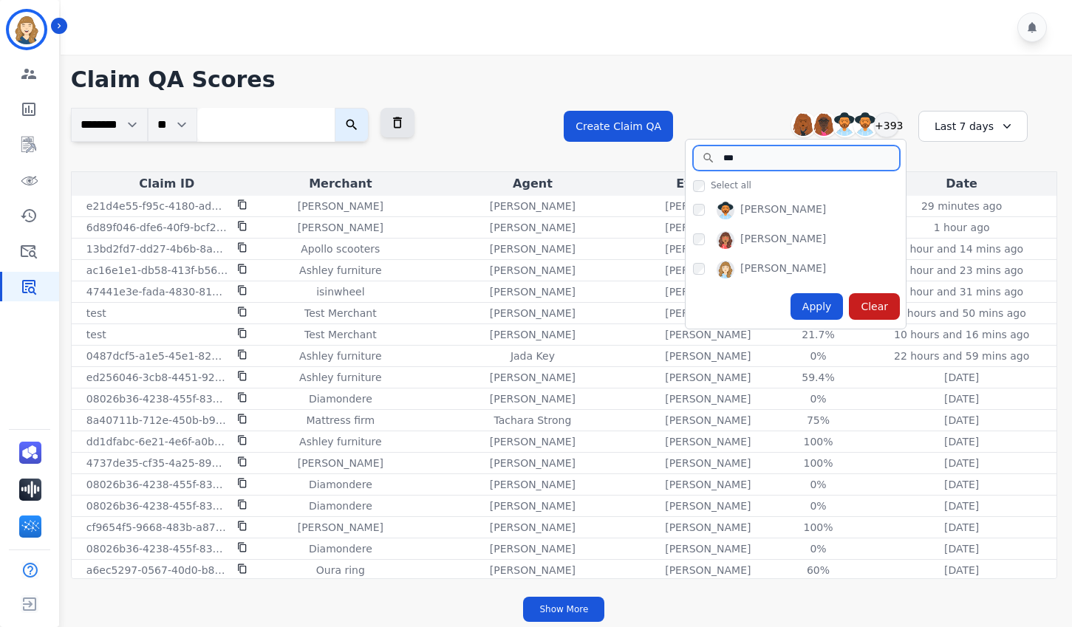
type input "***"
click at [826, 315] on div "Apply" at bounding box center [816, 306] width 53 height 27
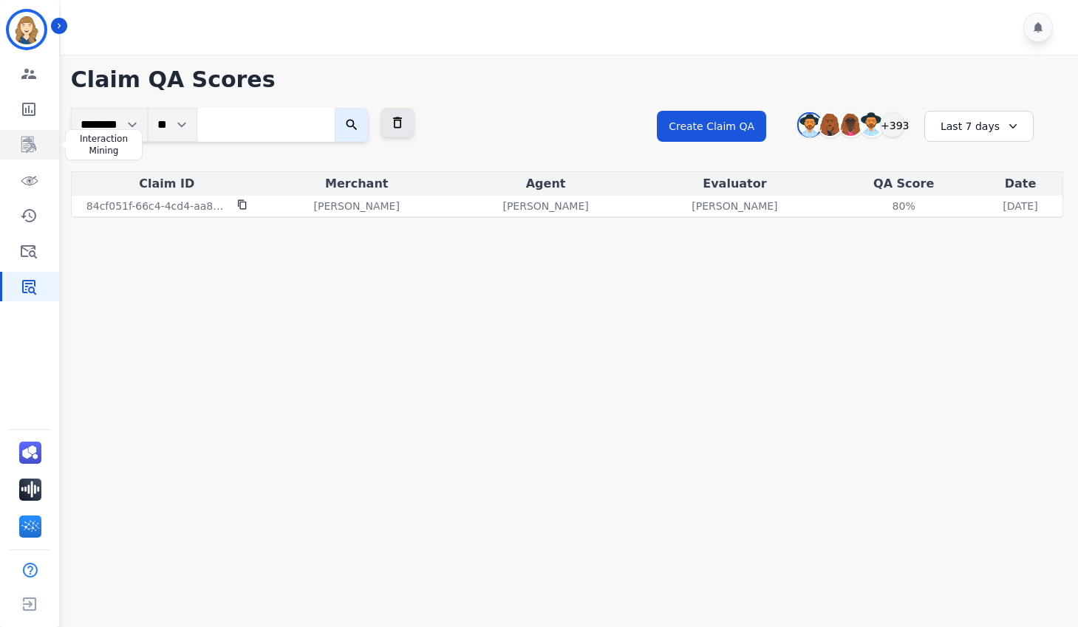
click at [29, 146] on icon "Sidebar" at bounding box center [29, 145] width 18 height 18
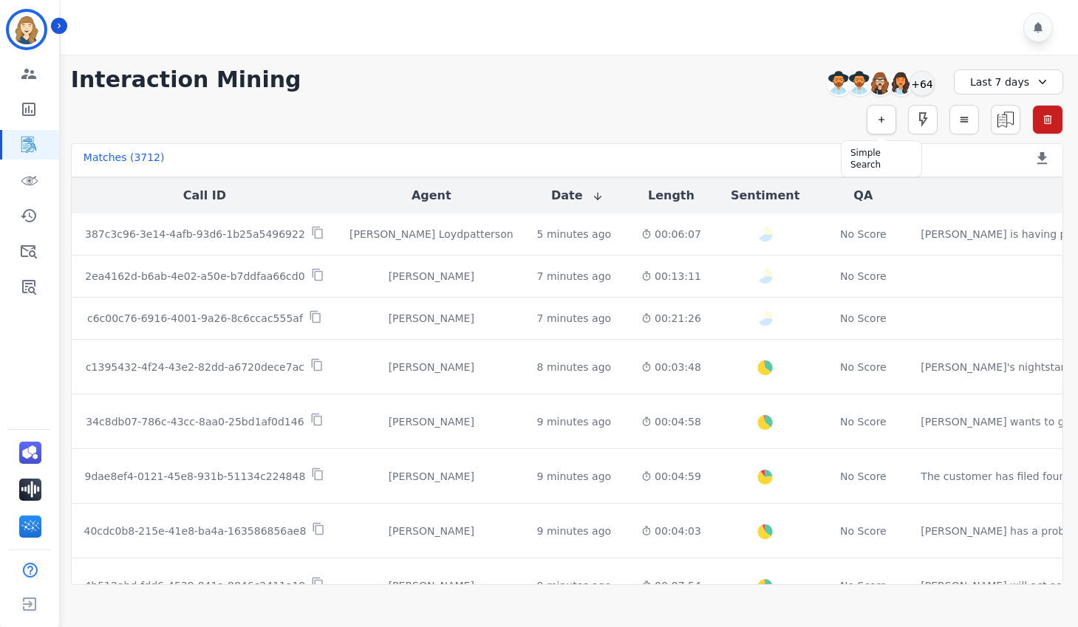
click at [884, 118] on icon "button" at bounding box center [881, 119] width 10 height 10
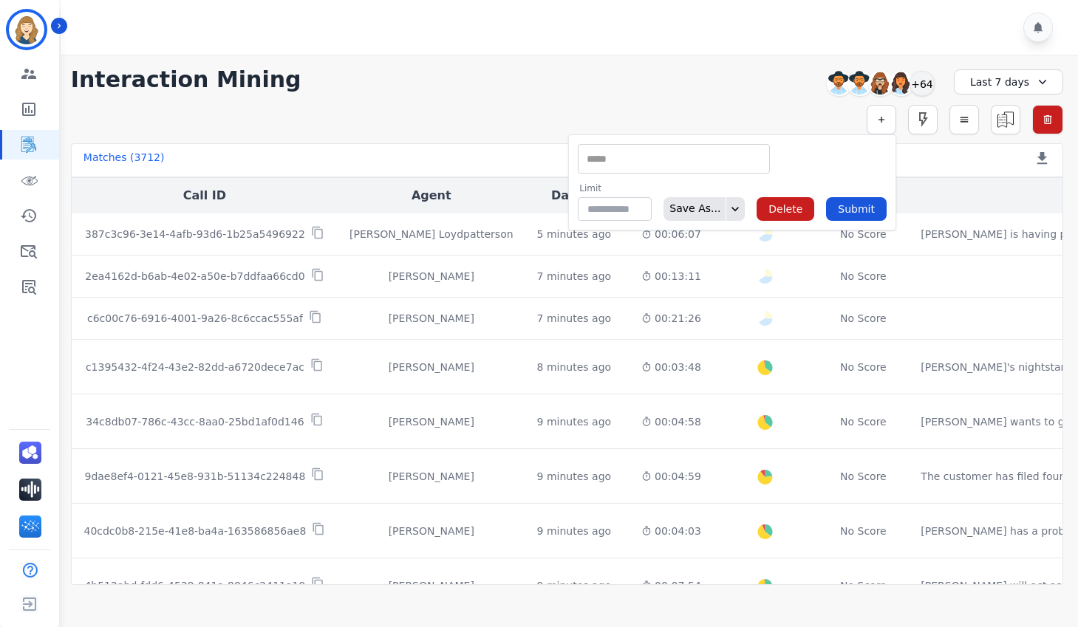
click at [655, 165] on input "selected options" at bounding box center [673, 159] width 185 height 16
type input "***"
click at [662, 112] on div "Simple Search ** *** Language Limit ** Save As... Delete Submit Metric Search A…" at bounding box center [567, 120] width 992 height 30
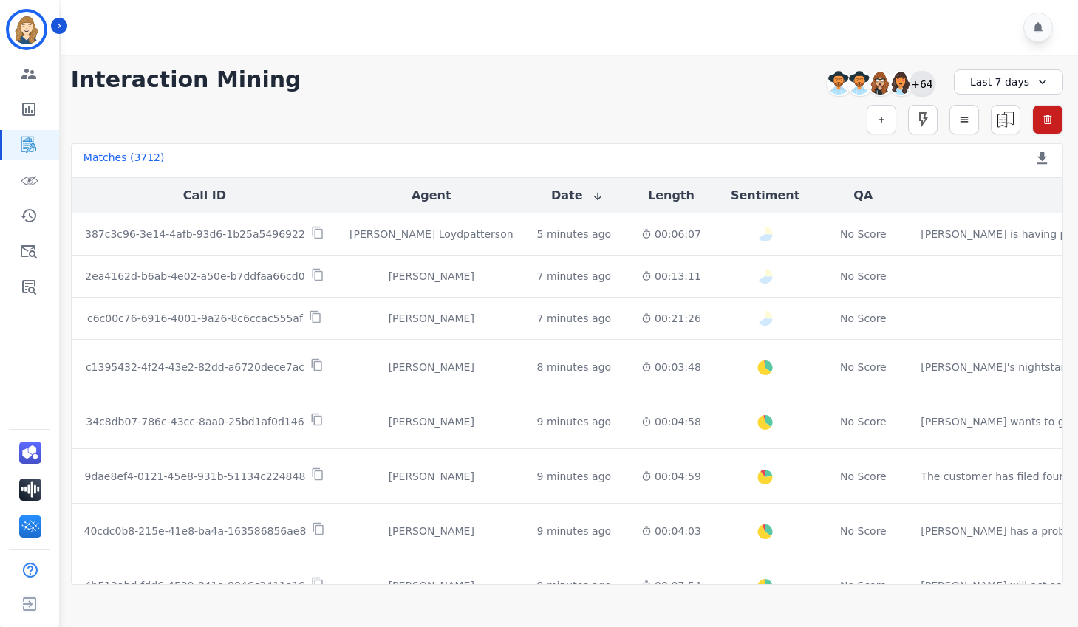
click at [926, 83] on div "+64" at bounding box center [921, 83] width 25 height 25
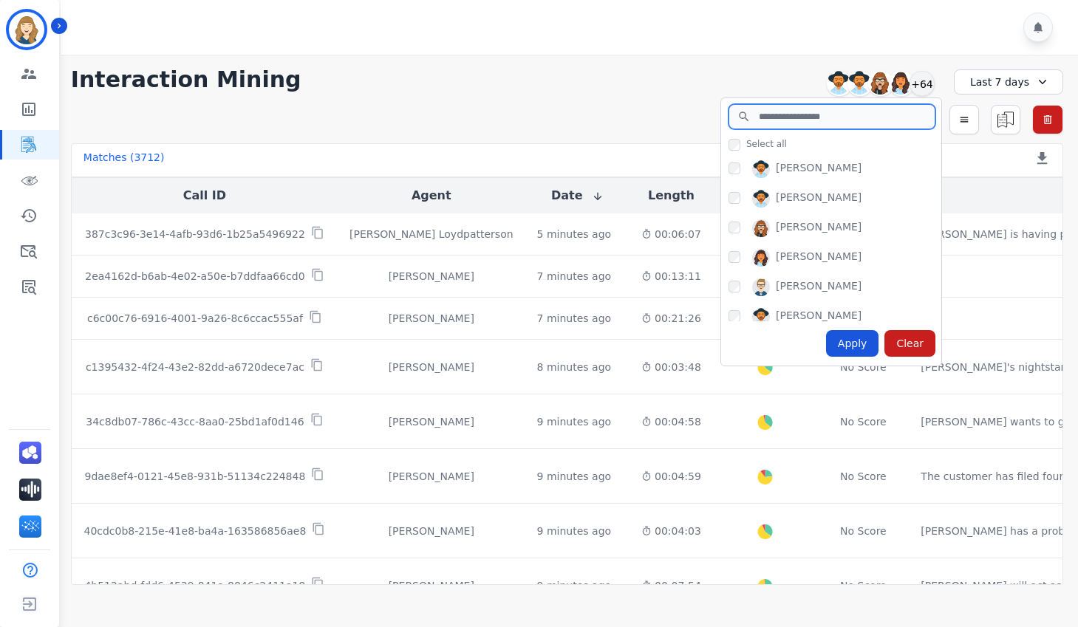
click at [796, 121] on input "search" at bounding box center [831, 116] width 207 height 25
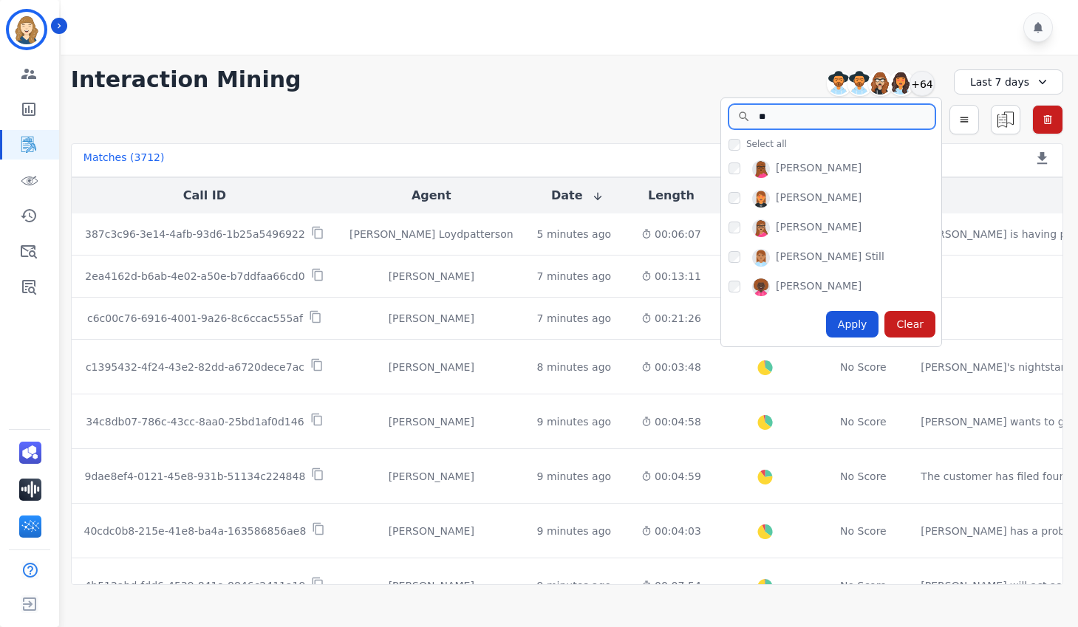
type input "**"
click at [861, 326] on div "Apply" at bounding box center [852, 324] width 53 height 27
